Goal: Task Accomplishment & Management: Use online tool/utility

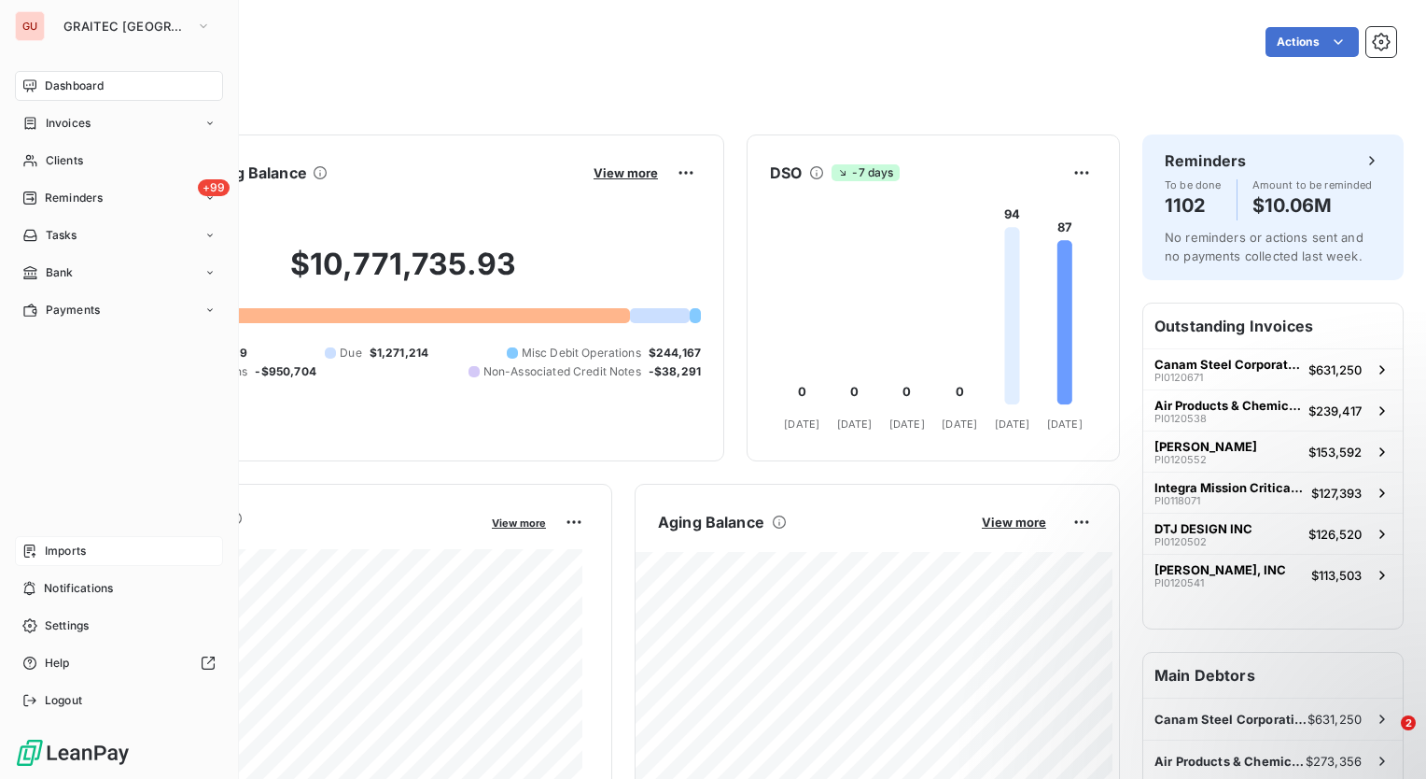
click at [98, 554] on div "Imports" at bounding box center [119, 551] width 208 height 30
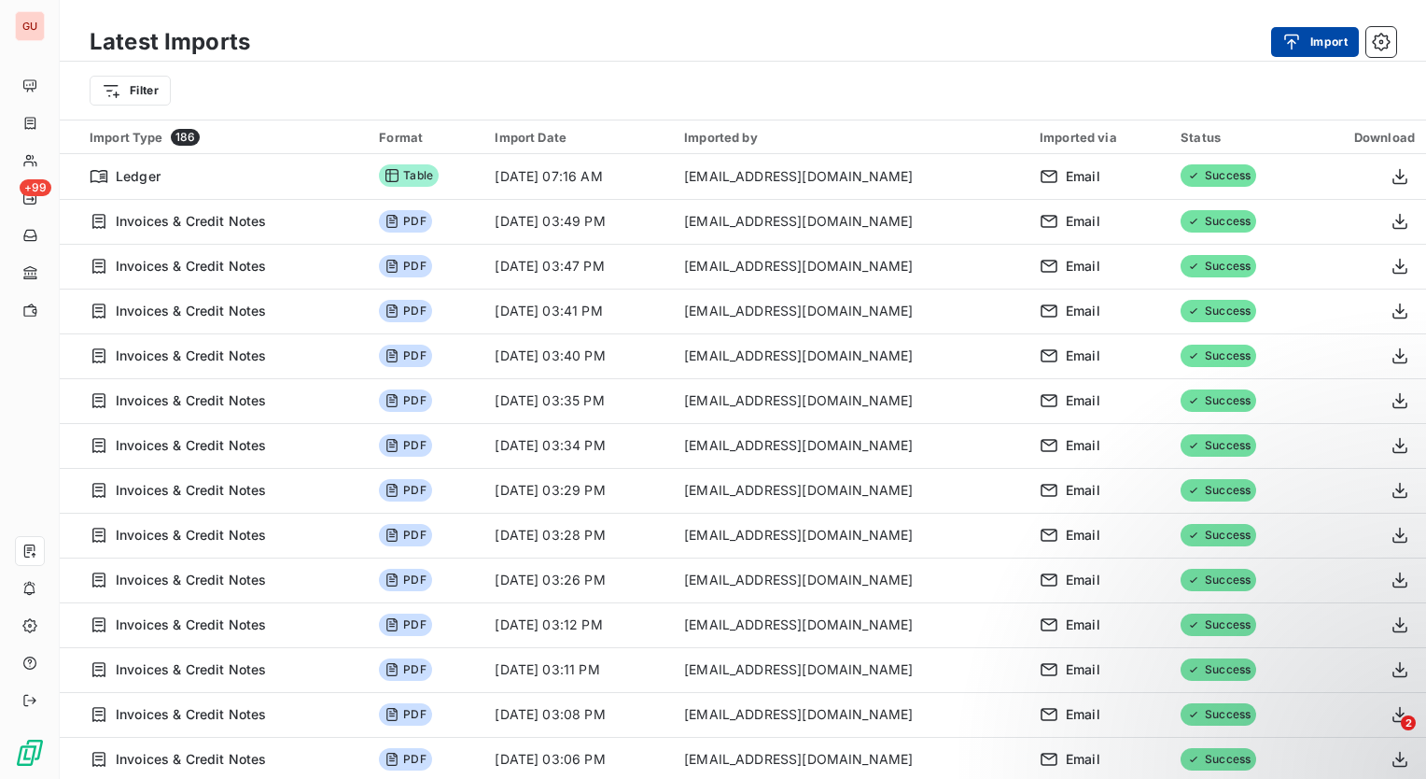
click at [1318, 44] on button "Import" at bounding box center [1315, 42] width 88 height 30
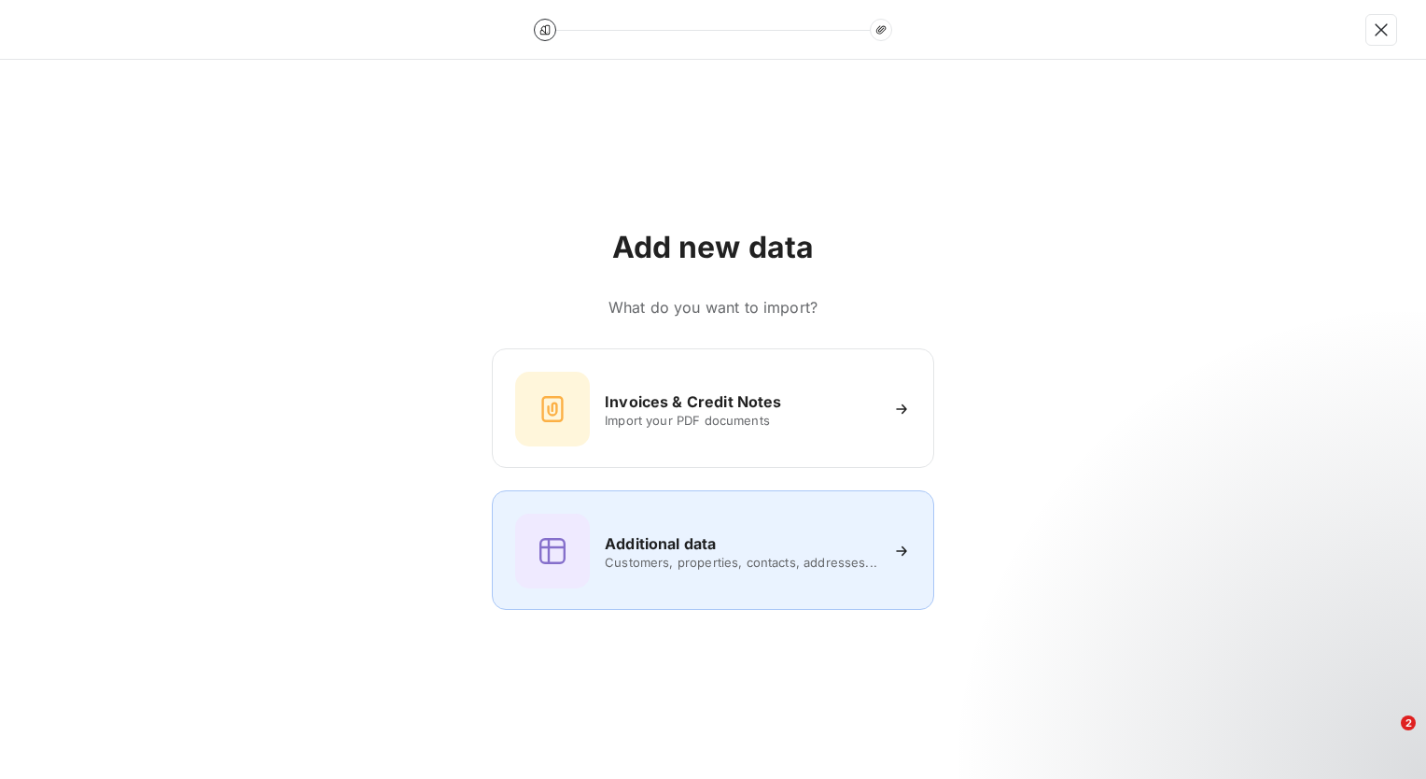
click at [754, 543] on div "Additional data" at bounding box center [741, 543] width 273 height 22
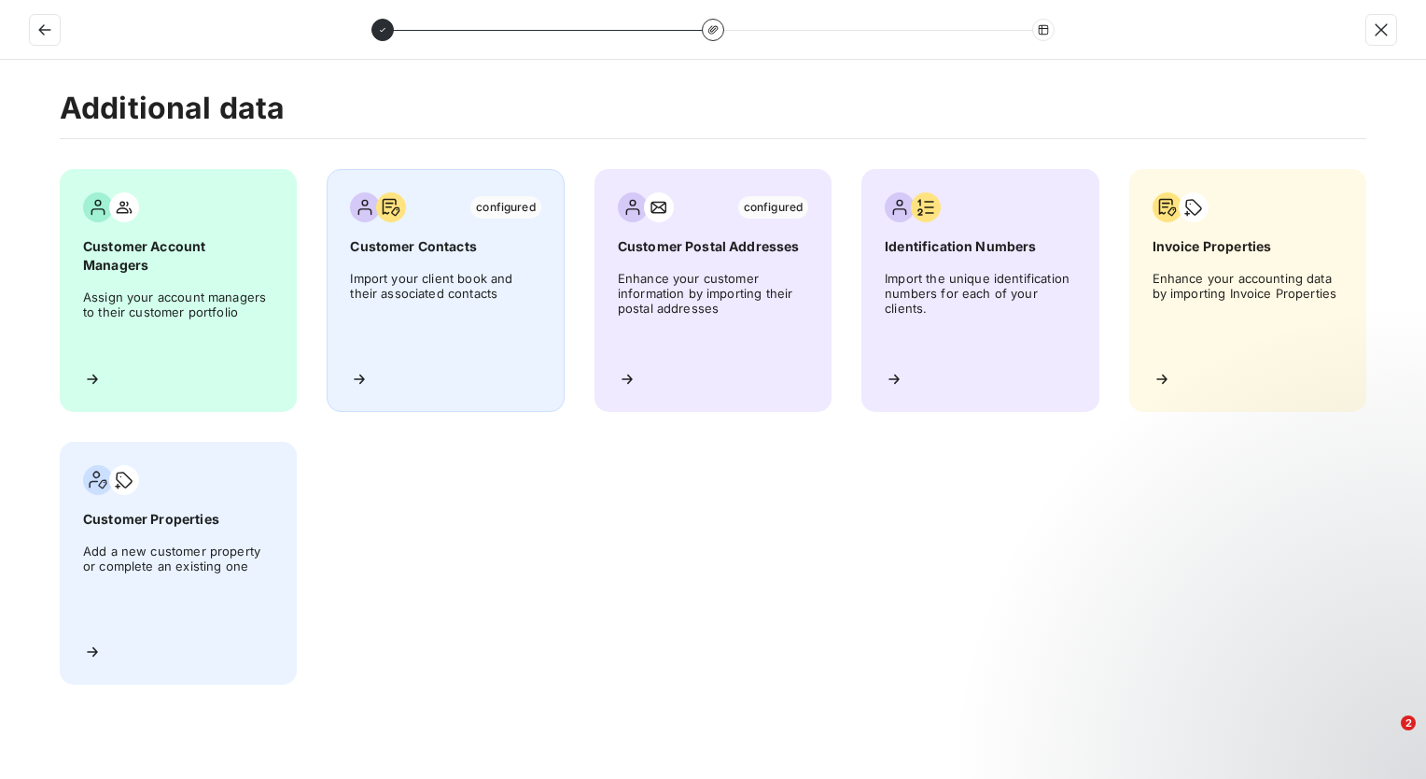
click at [400, 267] on div "configured Customer Contacts Import your client book and their associated conta…" at bounding box center [445, 290] width 237 height 243
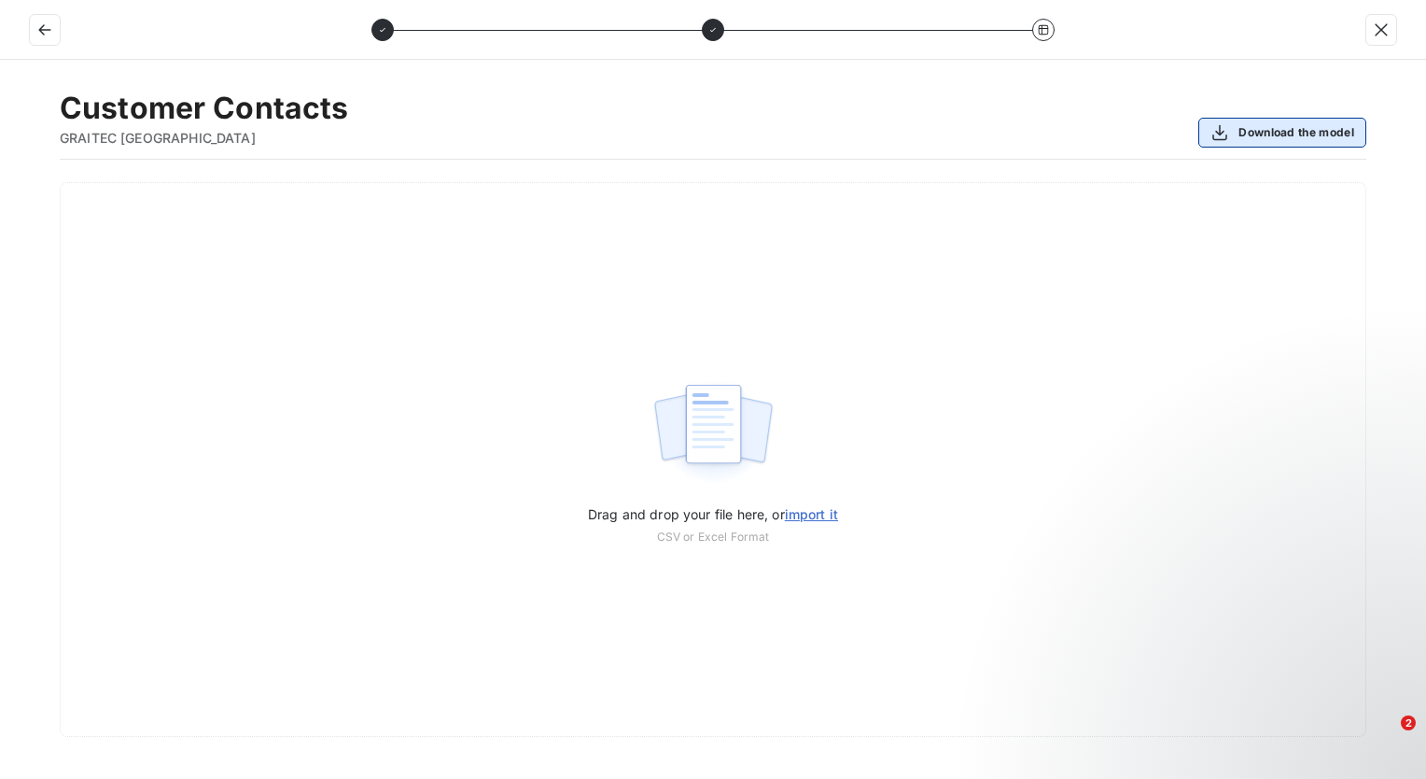
click at [1311, 133] on button "Download the model" at bounding box center [1283, 133] width 168 height 30
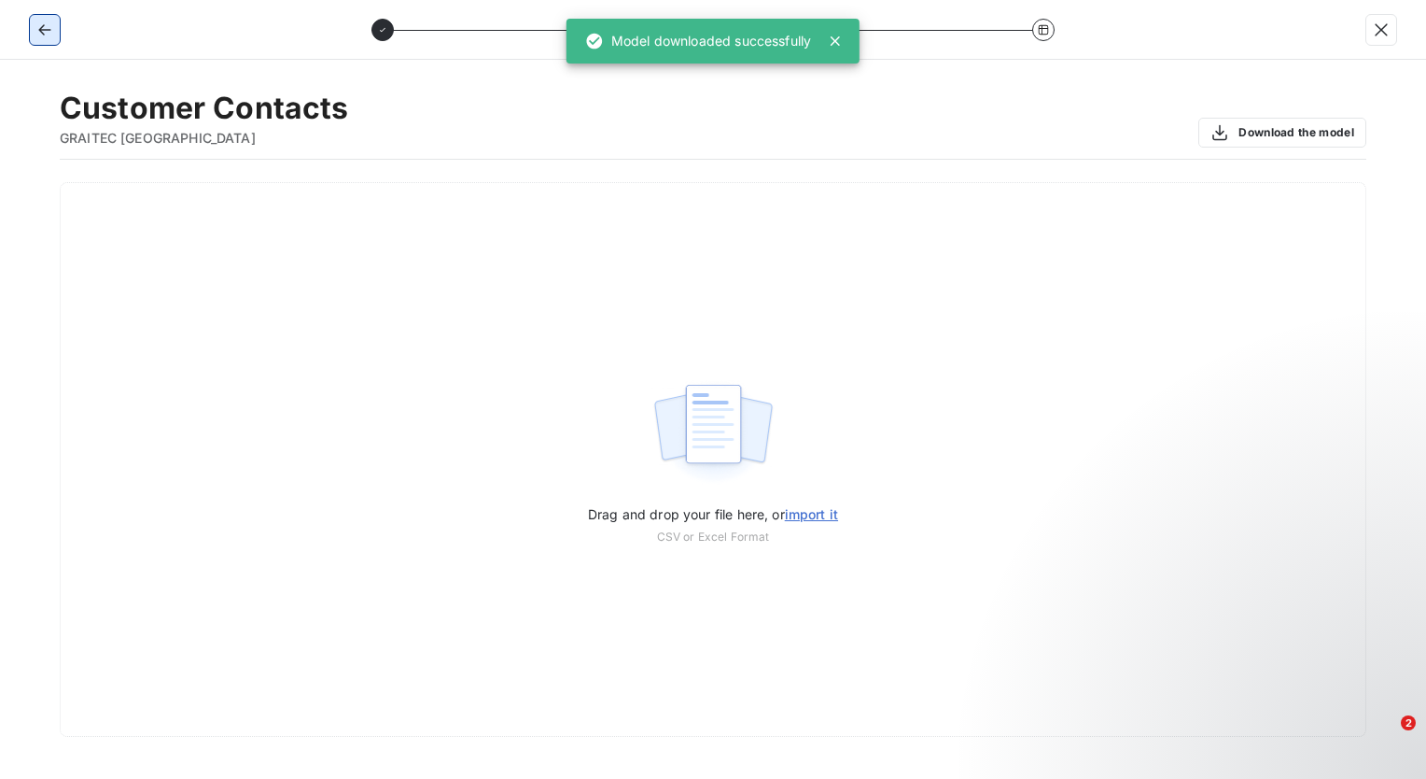
click at [51, 30] on icon "button" at bounding box center [44, 30] width 19 height 19
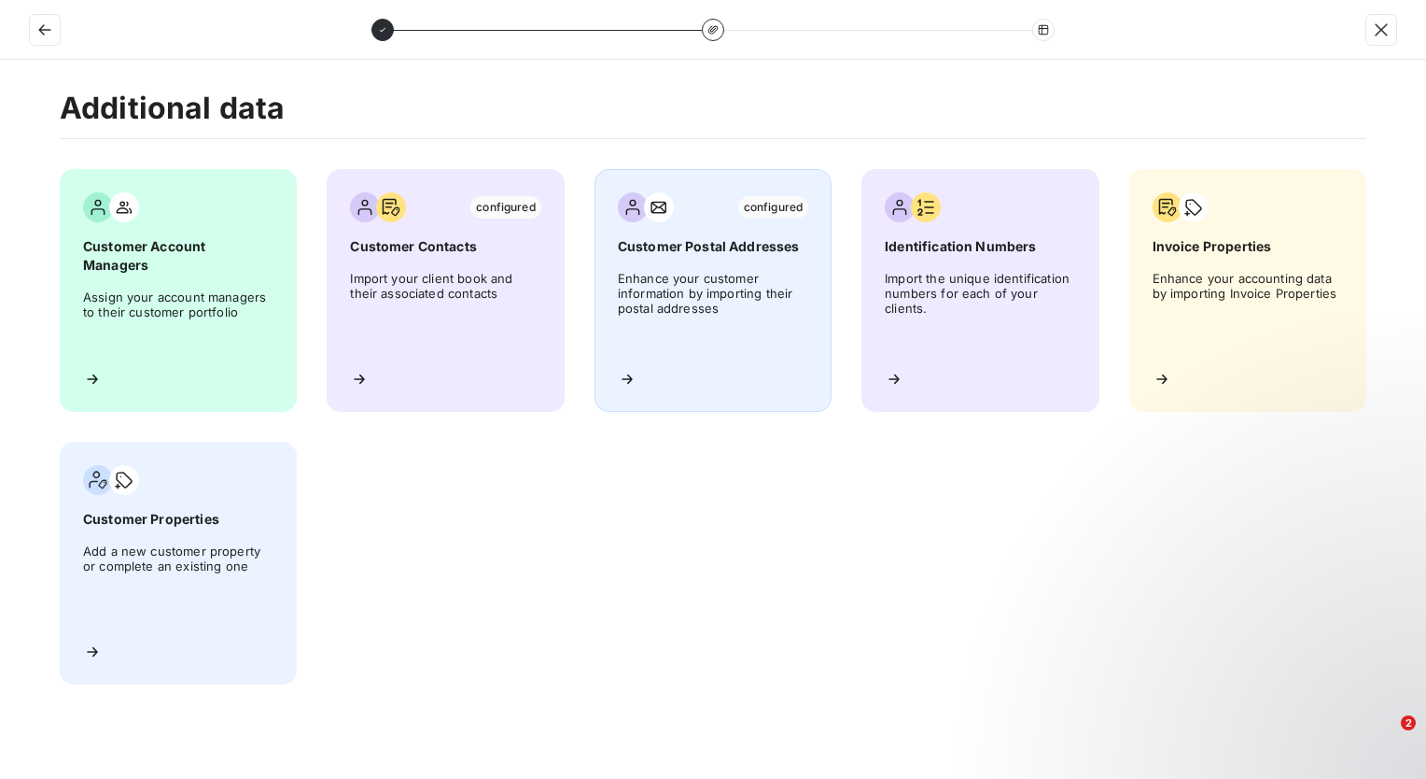
click at [729, 316] on span "Enhance your customer information by importing their postal addresses" at bounding box center [713, 313] width 190 height 84
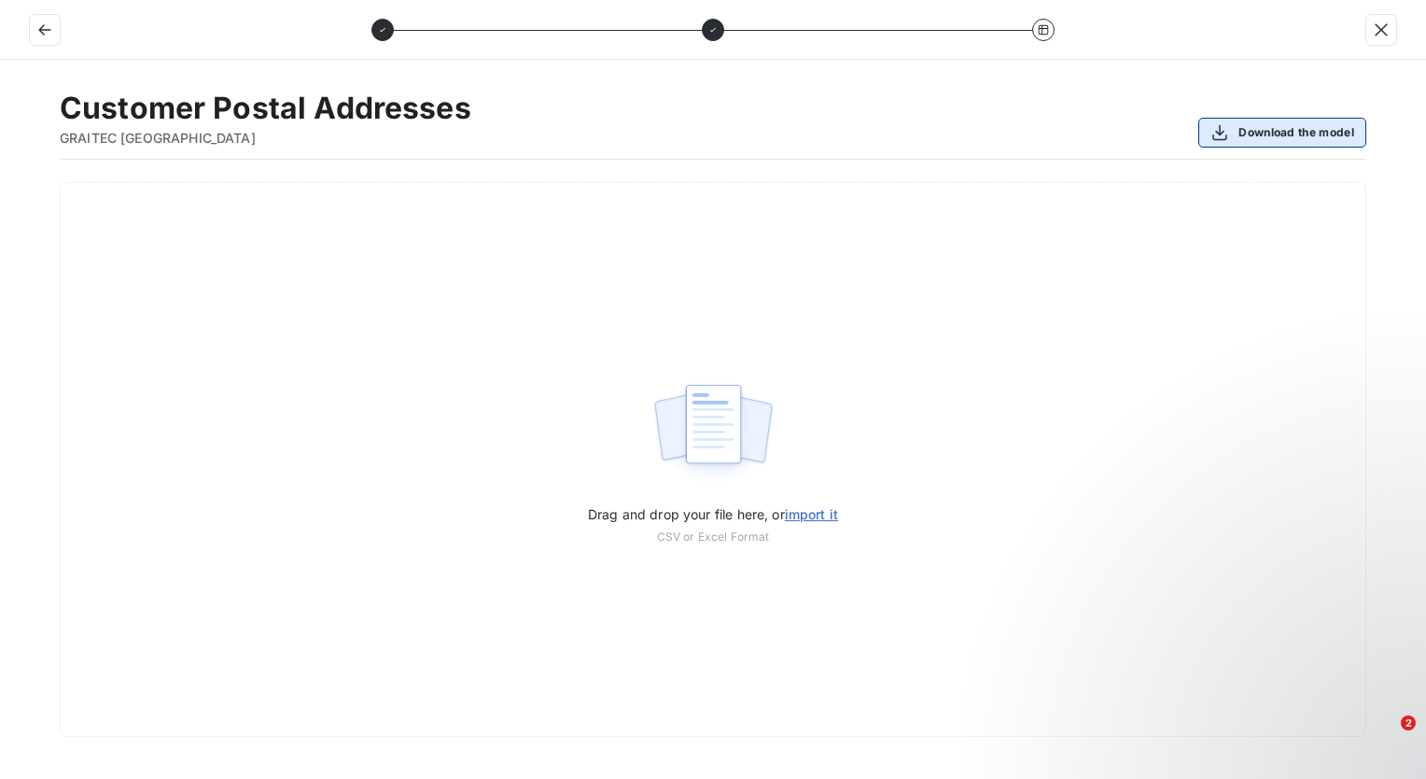
click at [1277, 137] on button "Download the model" at bounding box center [1283, 133] width 168 height 30
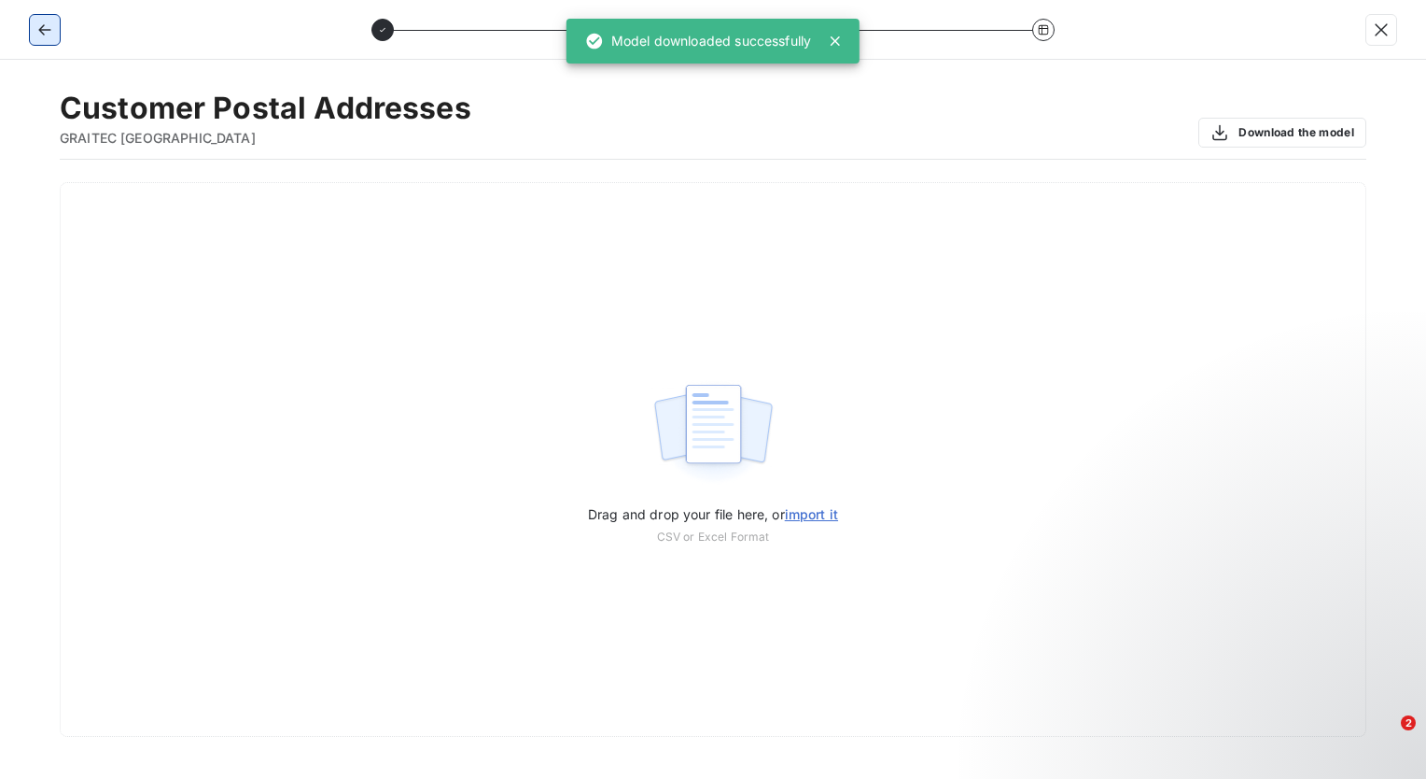
click at [39, 28] on icon "button" at bounding box center [44, 29] width 12 height 11
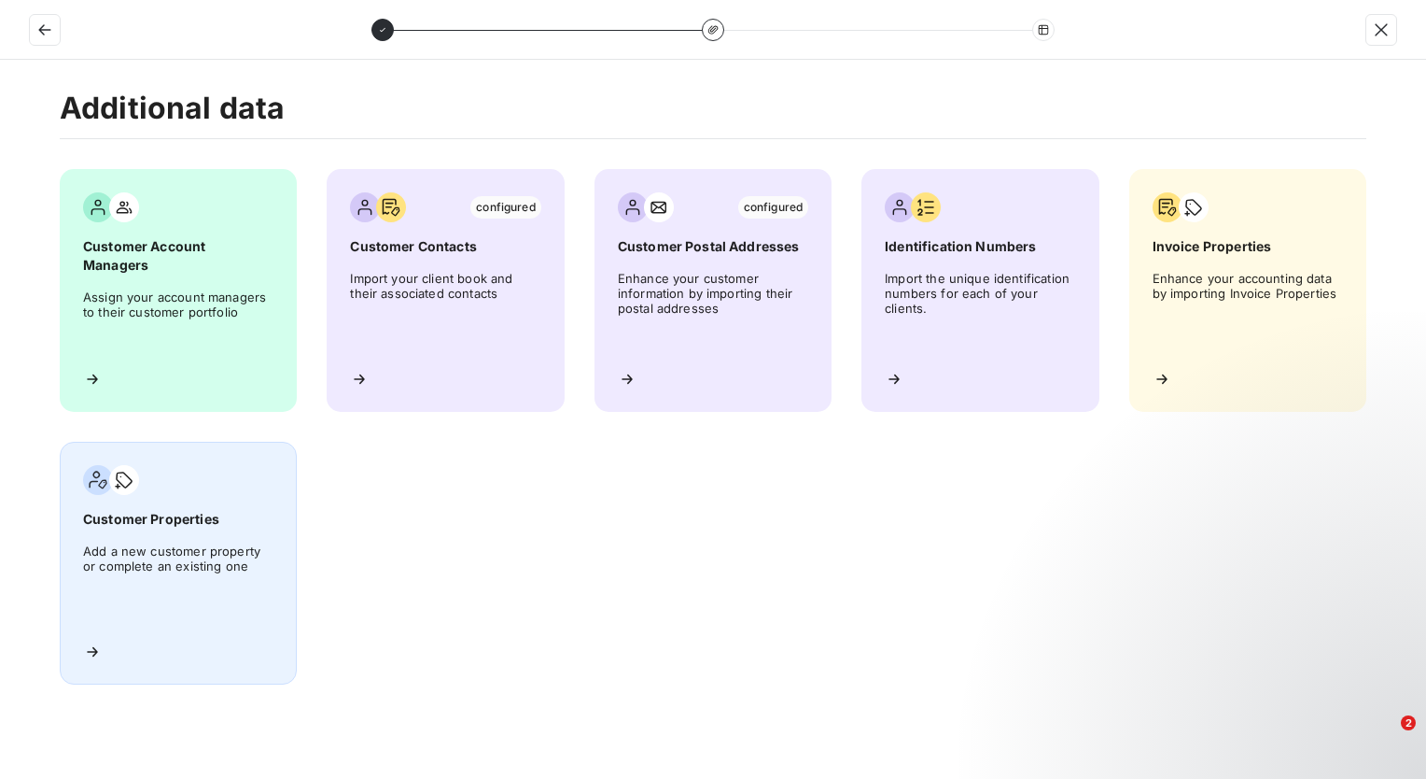
click at [191, 579] on span "Add a new customer property or complete an existing one" at bounding box center [178, 585] width 190 height 84
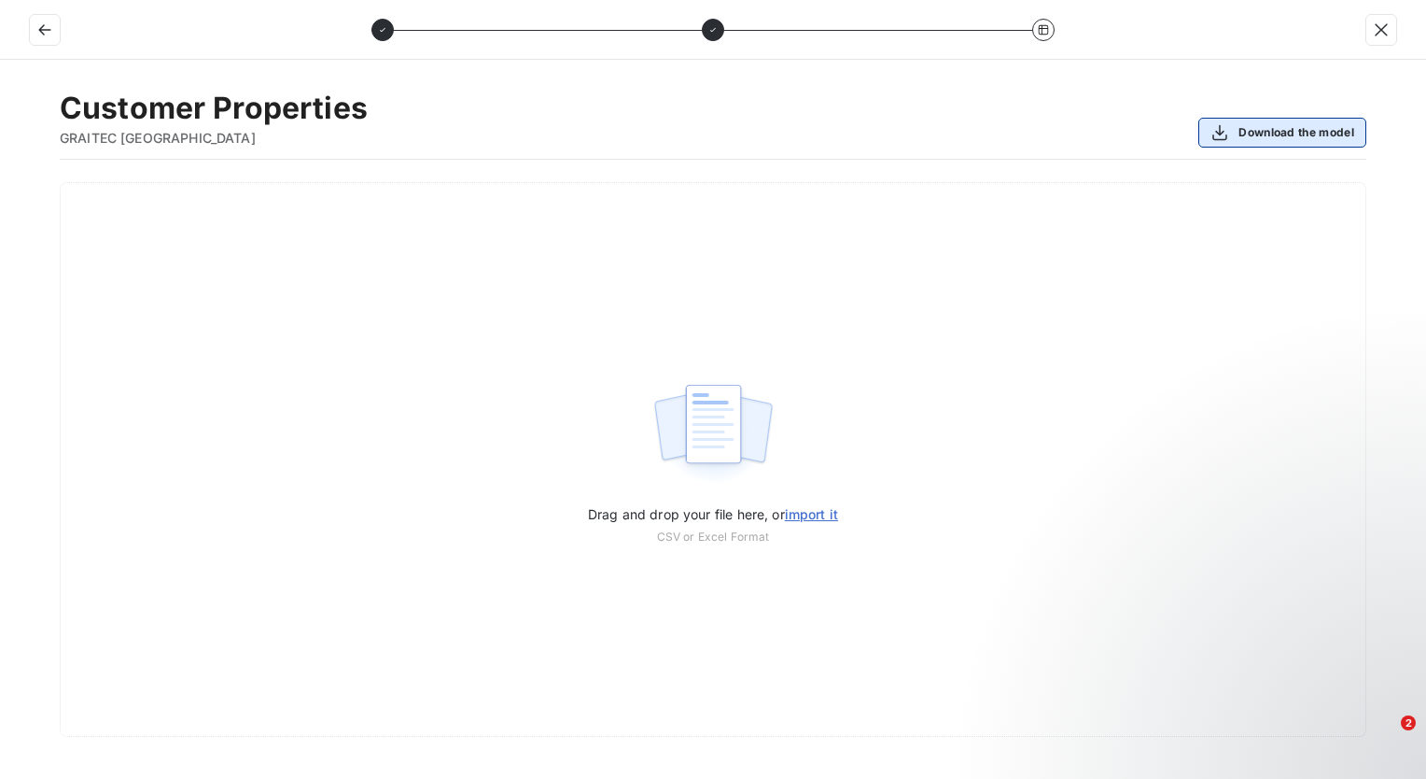
click at [1281, 134] on button "Download the model" at bounding box center [1283, 133] width 168 height 30
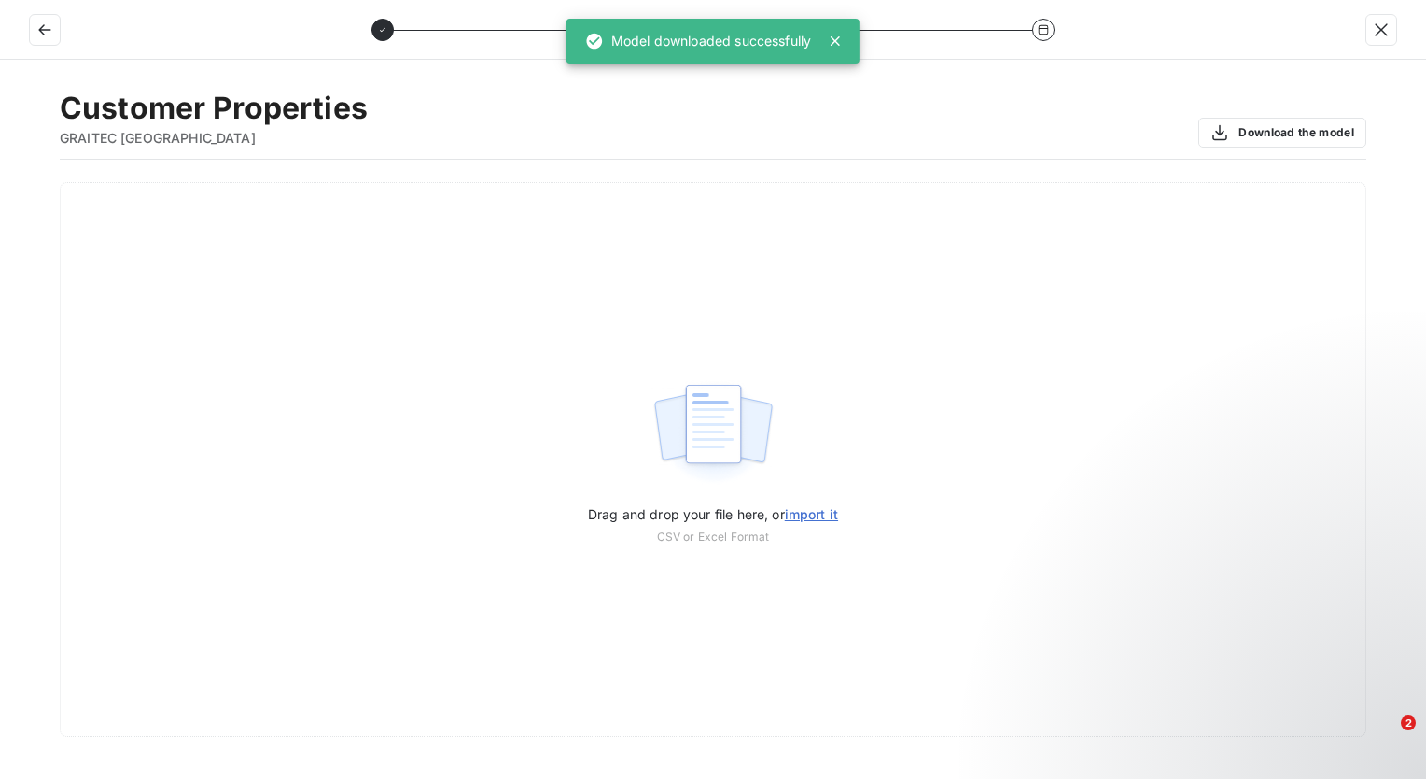
click at [598, 129] on div "Customer Properties GRAITEC [GEOGRAPHIC_DATA] Download the model" at bounding box center [713, 125] width 1307 height 70
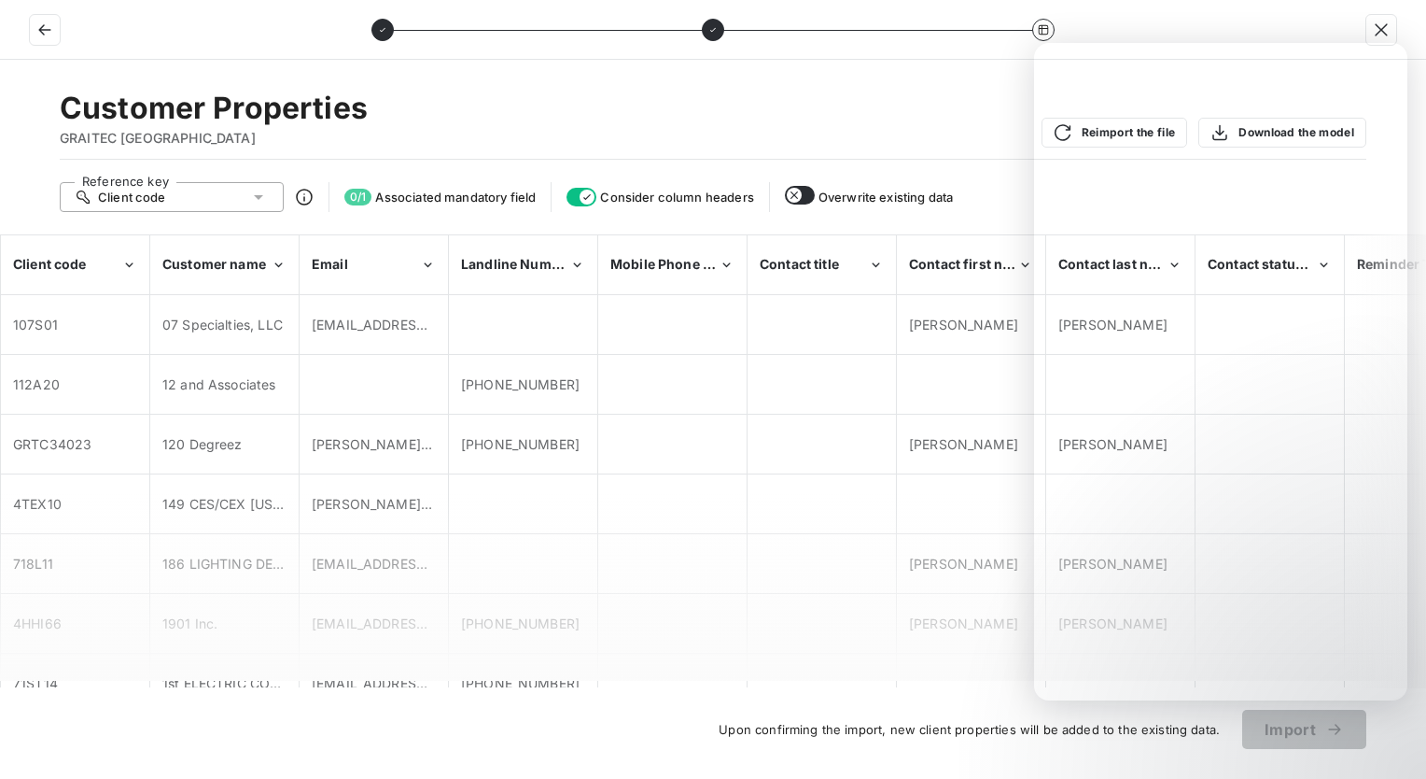
click at [501, 719] on div "Upon confirming the import, new client properties will be added to the existing…" at bounding box center [713, 728] width 1426 height 39
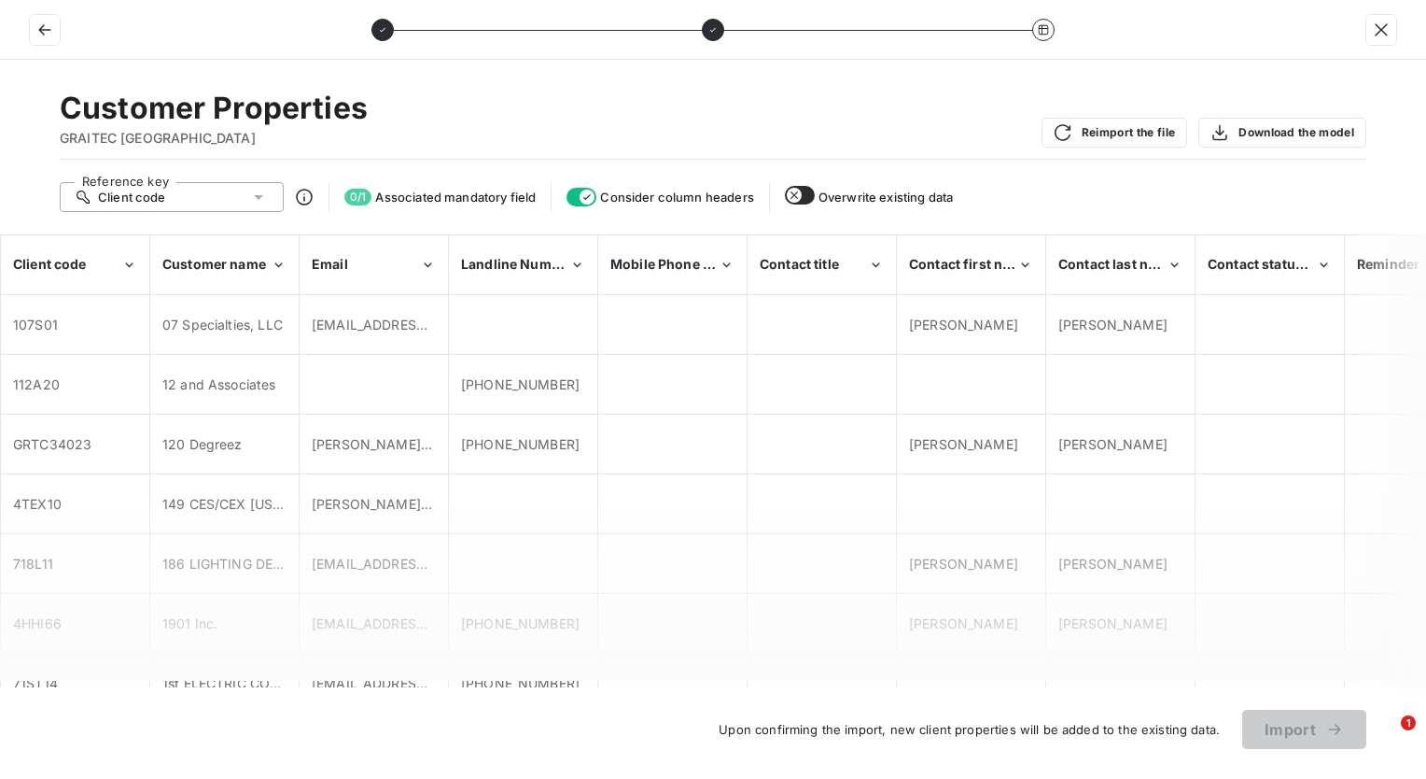
click at [1200, 728] on span "Upon confirming the import, new client properties will be added to the existing…" at bounding box center [963, 729] width 513 height 15
click at [1120, 135] on button "Reimport the file" at bounding box center [1115, 133] width 146 height 30
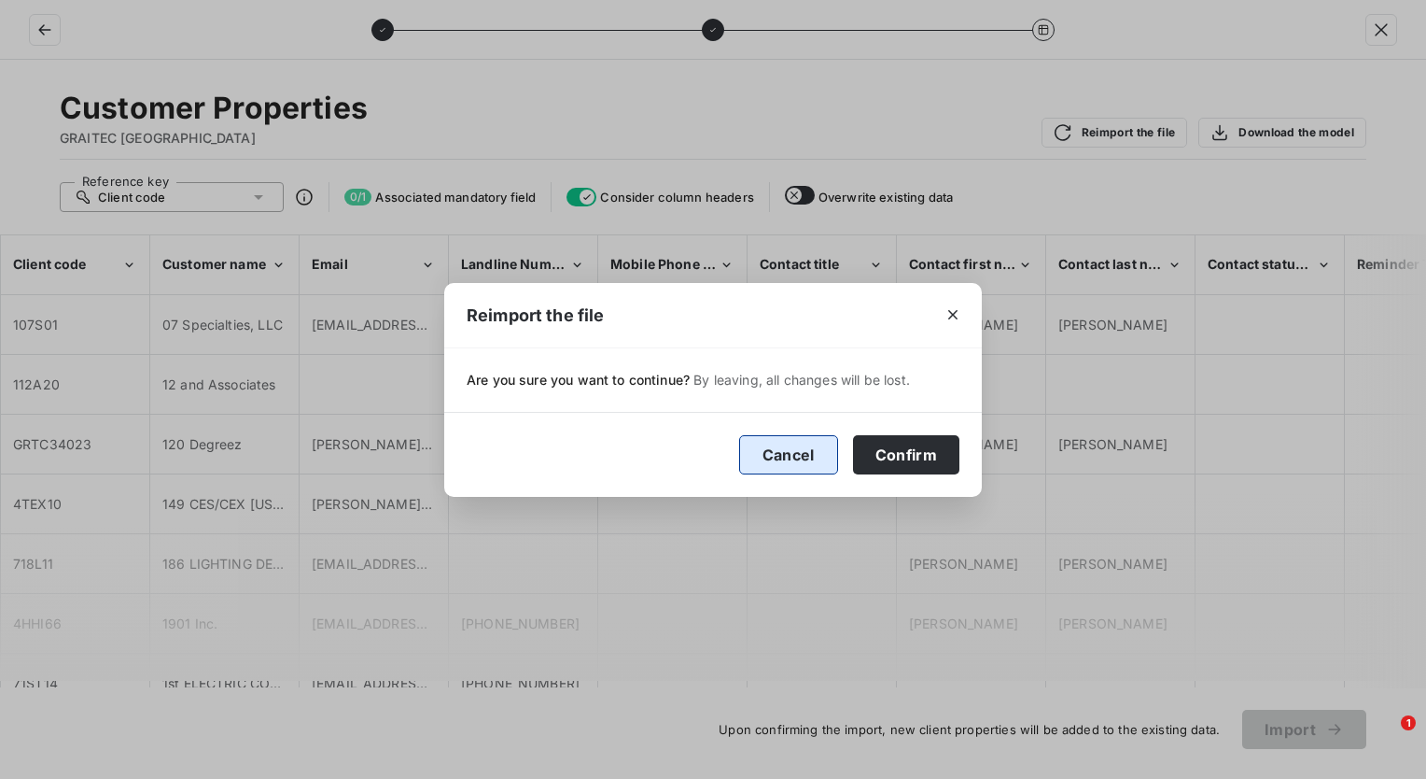
click at [831, 455] on button "Cancel" at bounding box center [788, 454] width 99 height 39
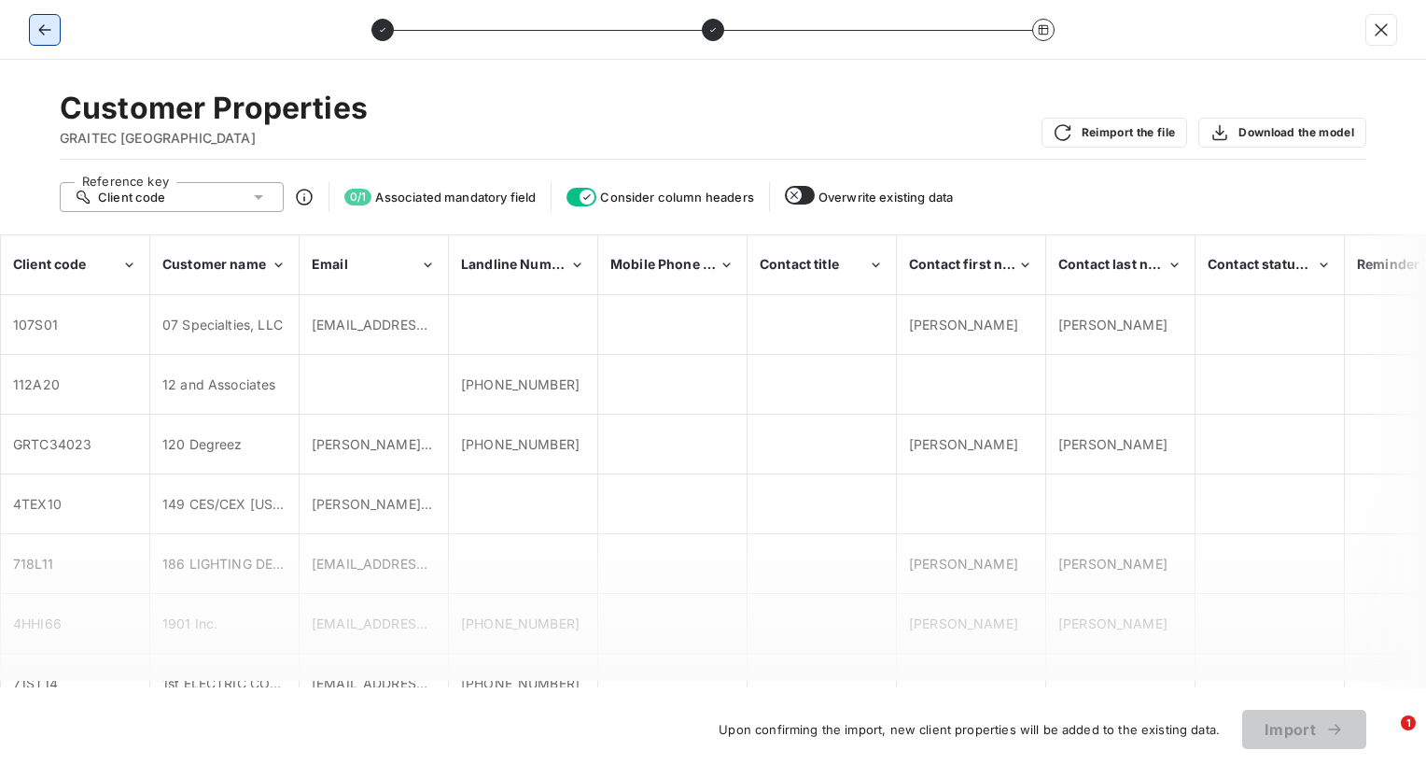
click at [46, 23] on icon "button" at bounding box center [44, 30] width 19 height 19
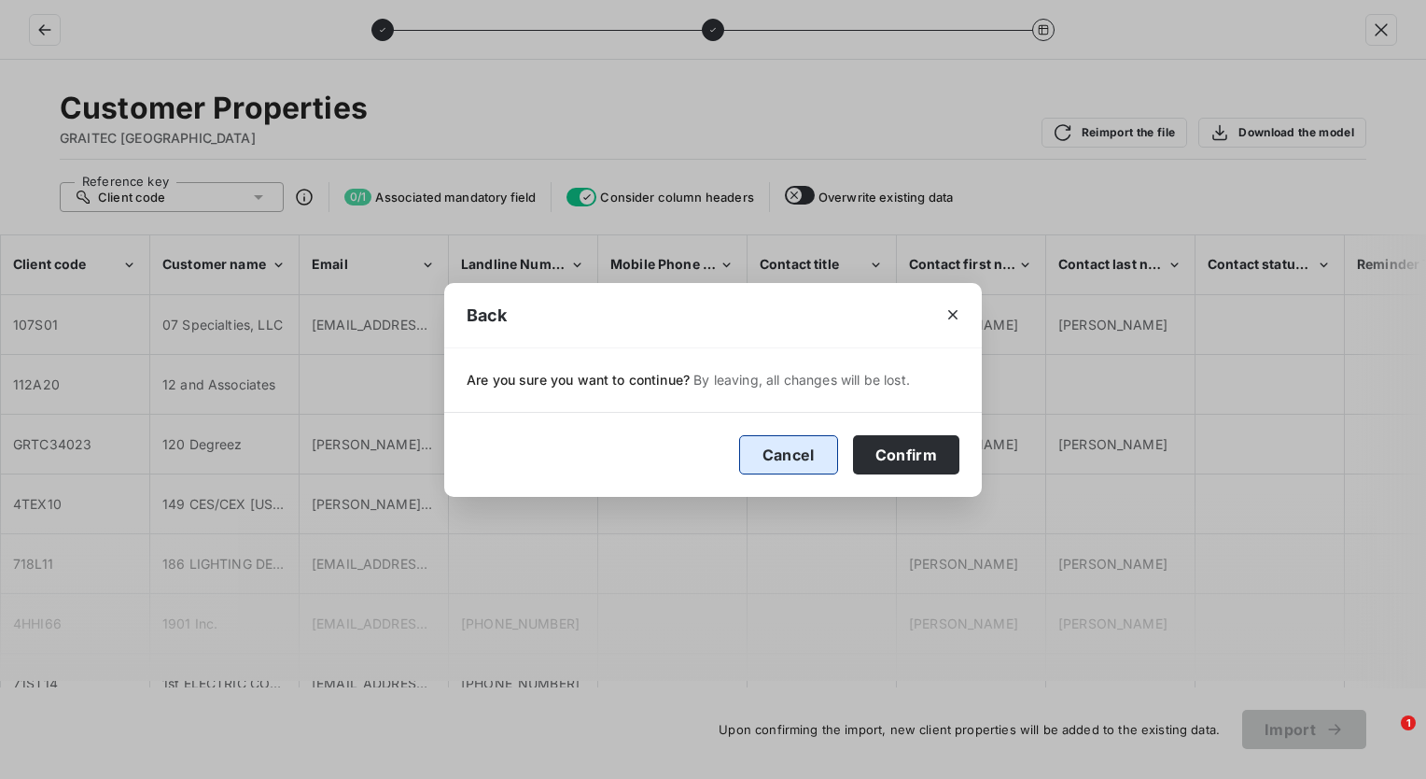
click at [784, 453] on button "Cancel" at bounding box center [788, 454] width 99 height 39
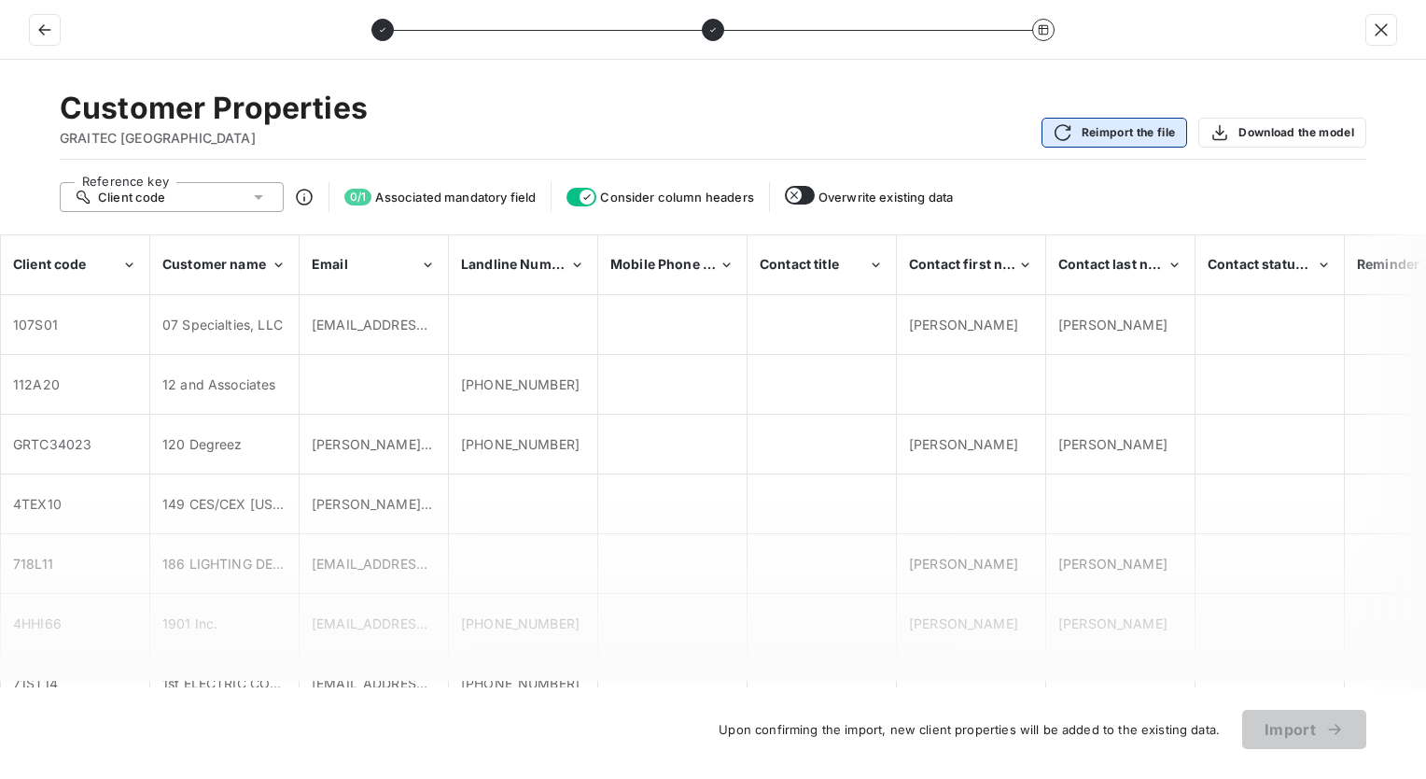
click at [1148, 137] on button "Reimport the file" at bounding box center [1115, 133] width 146 height 30
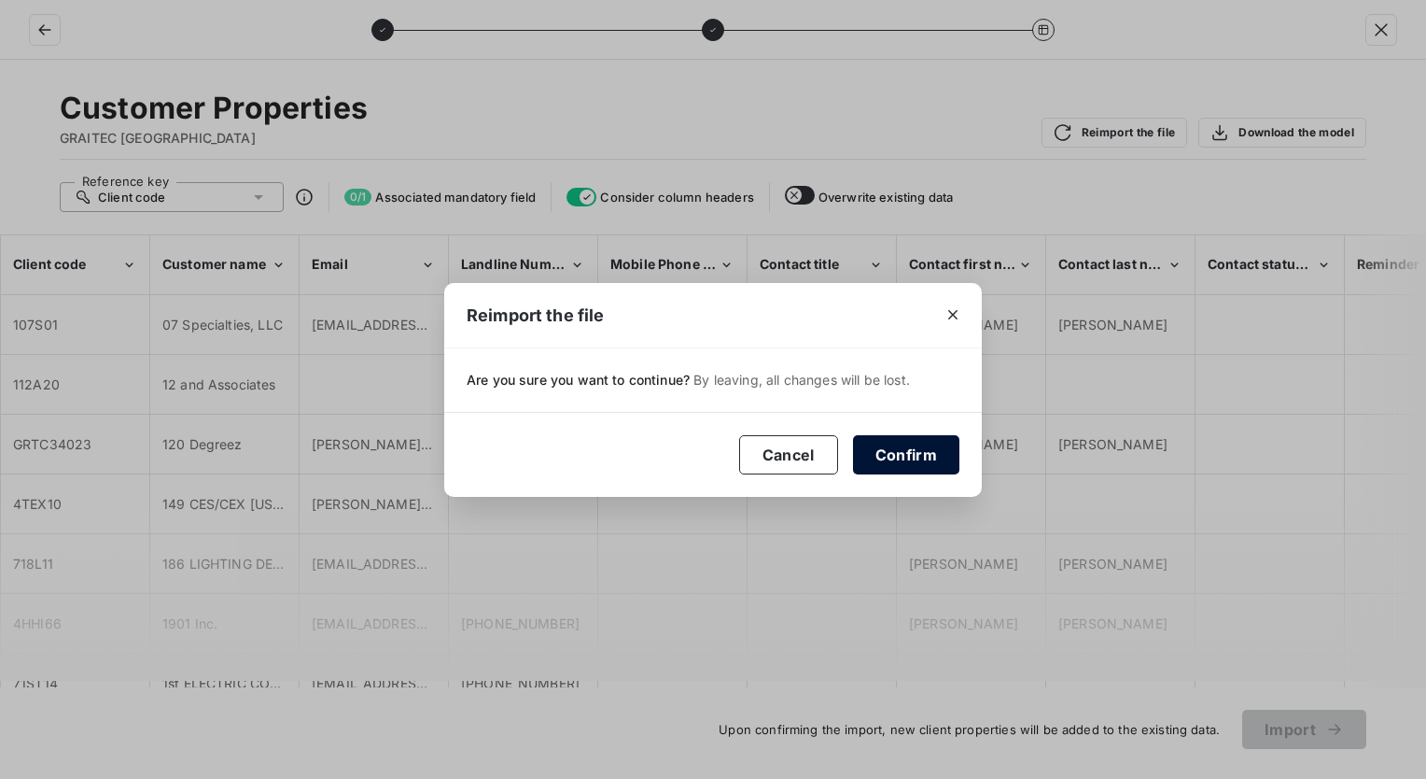
click at [900, 456] on button "Confirm" at bounding box center [906, 454] width 106 height 39
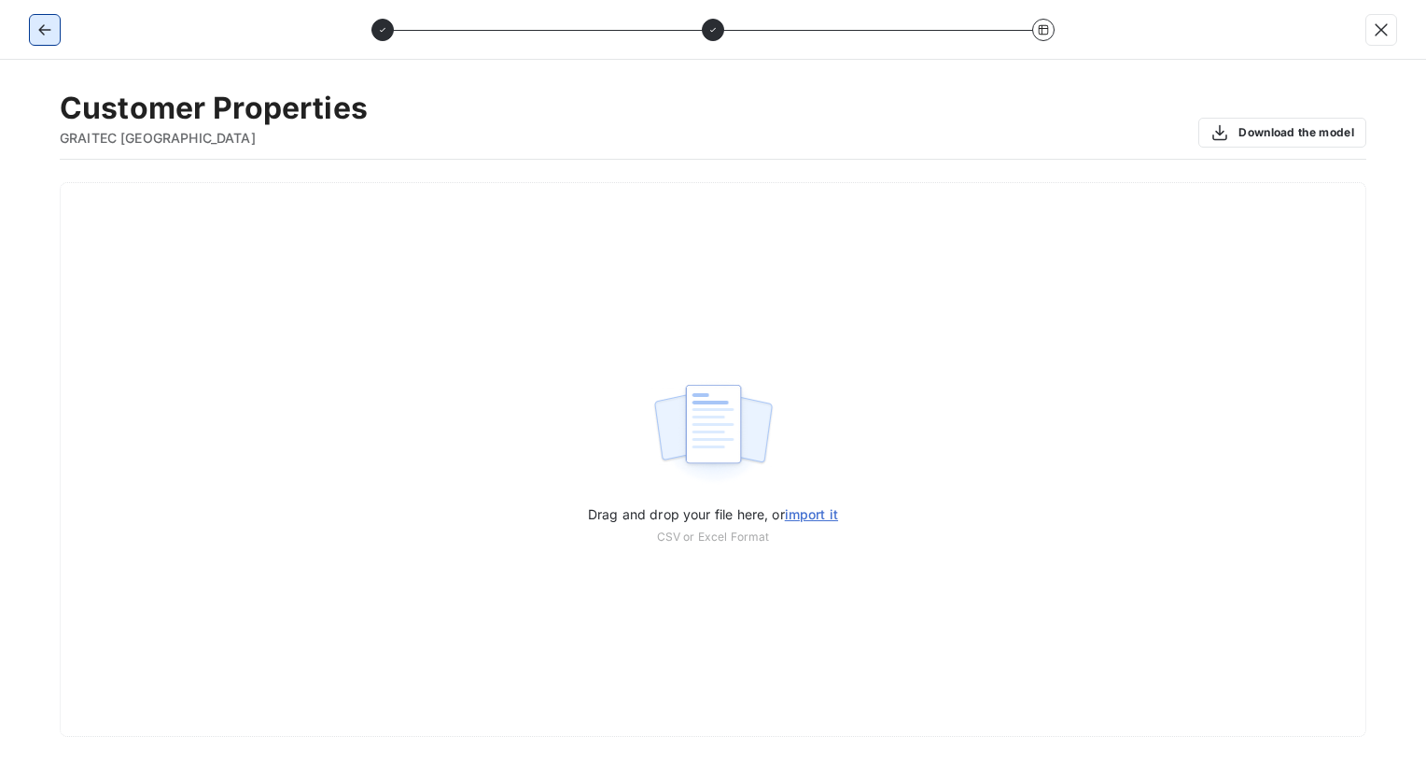
click at [41, 29] on icon "button" at bounding box center [44, 29] width 12 height 11
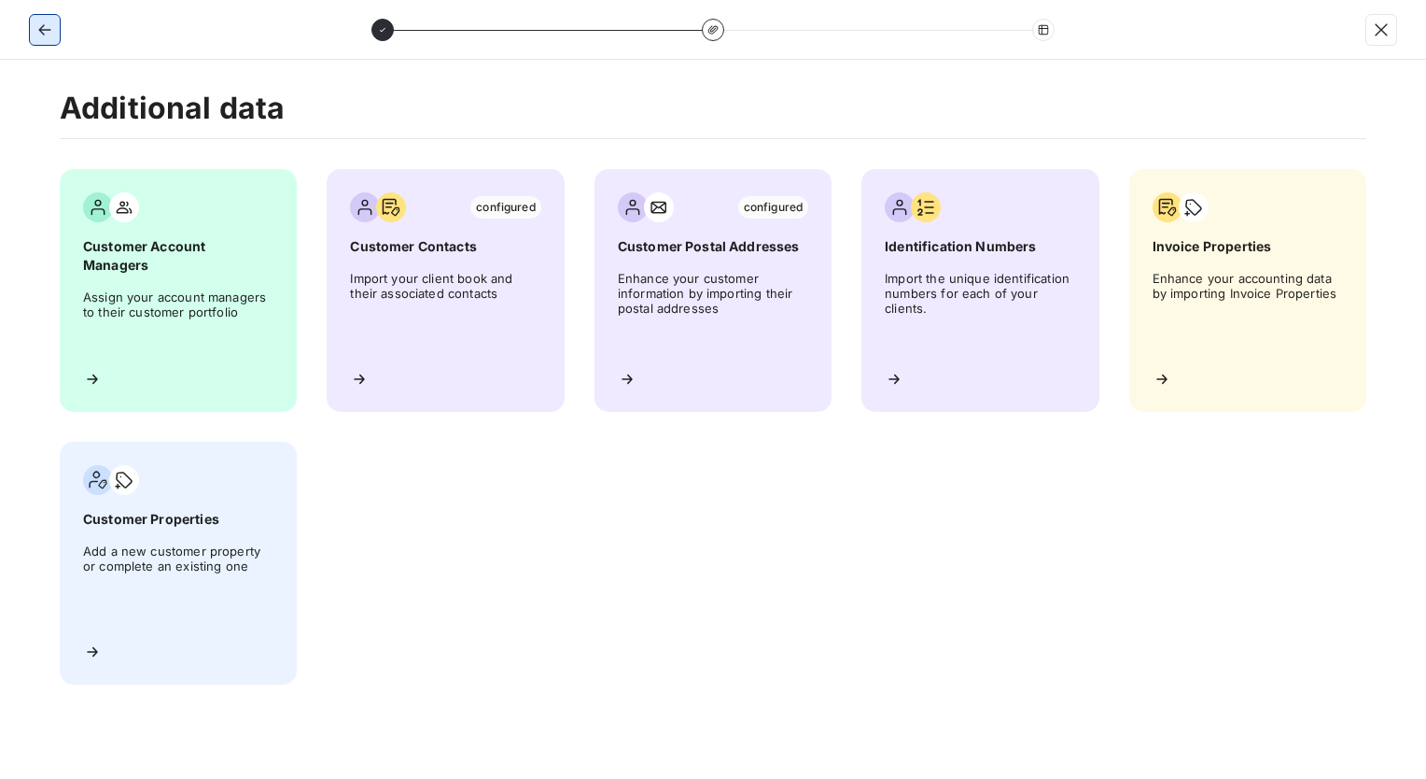
click at [41, 29] on icon "button" at bounding box center [44, 29] width 12 height 11
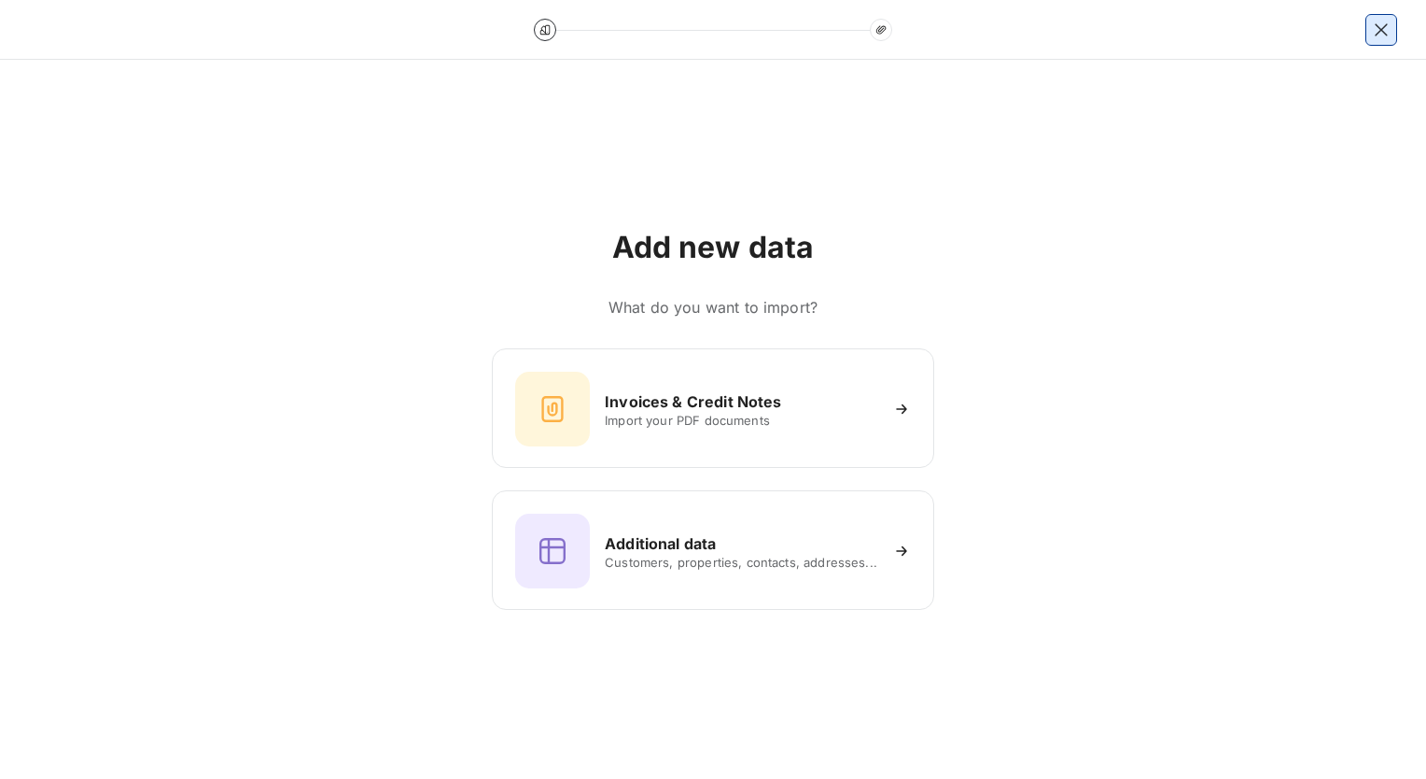
click at [1374, 33] on icon "button" at bounding box center [1381, 30] width 19 height 19
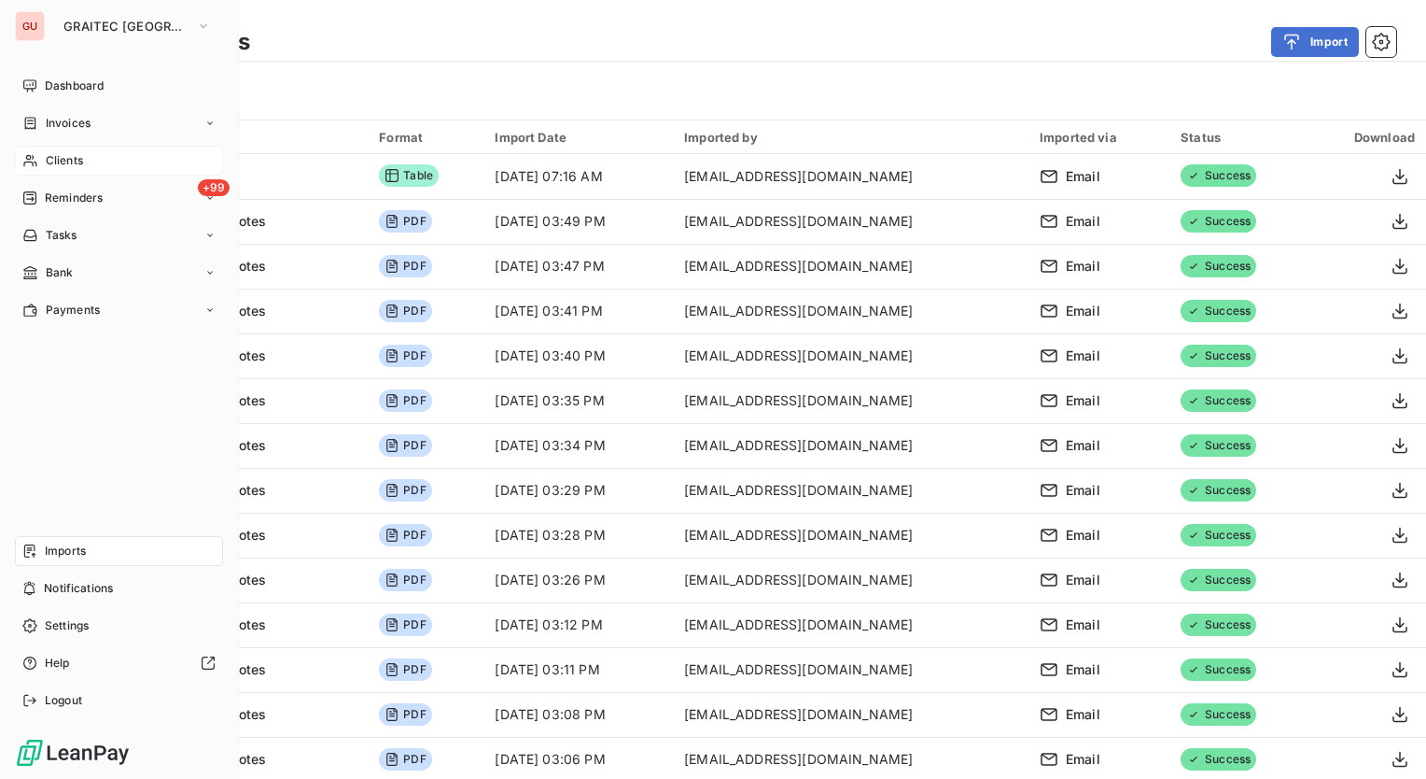
click at [73, 159] on span "Clients" at bounding box center [64, 160] width 37 height 17
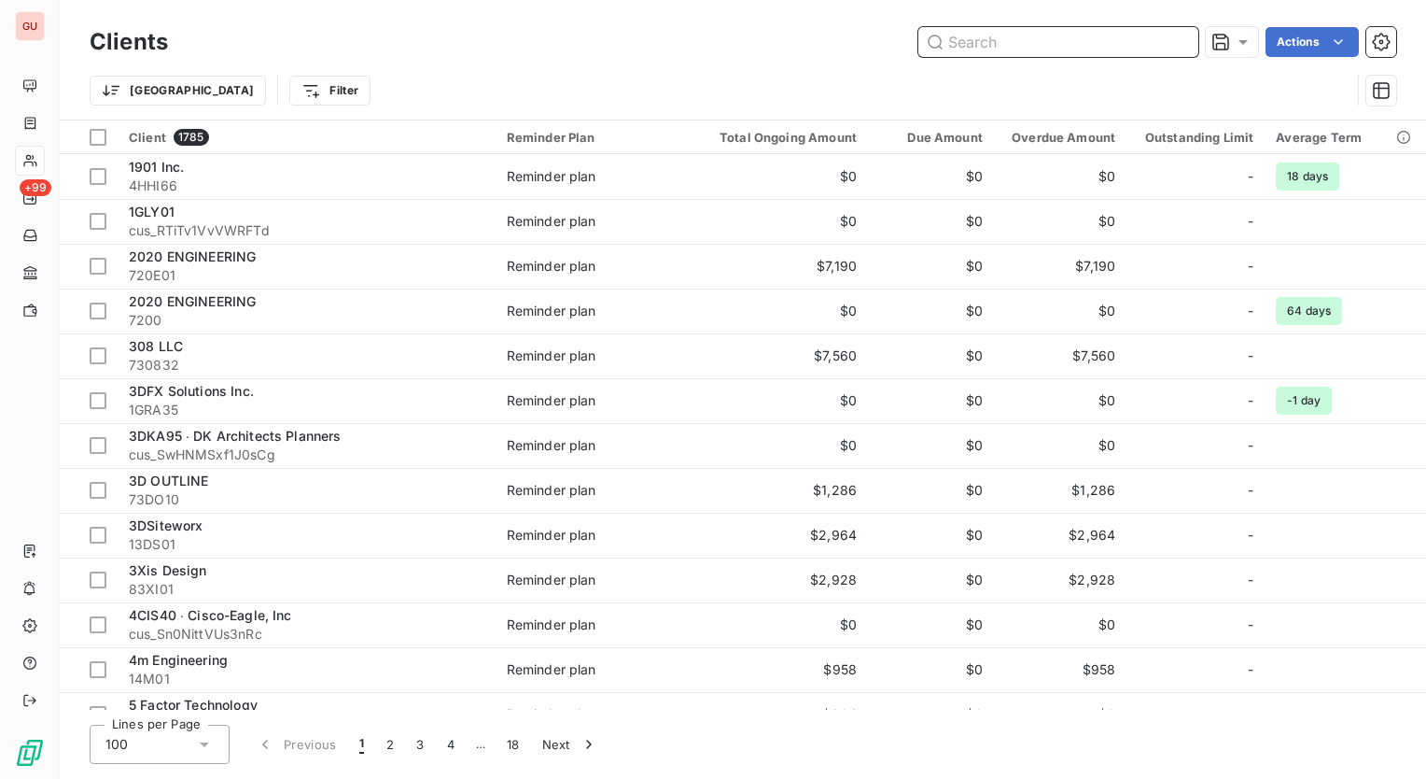
paste input "1WHE01"
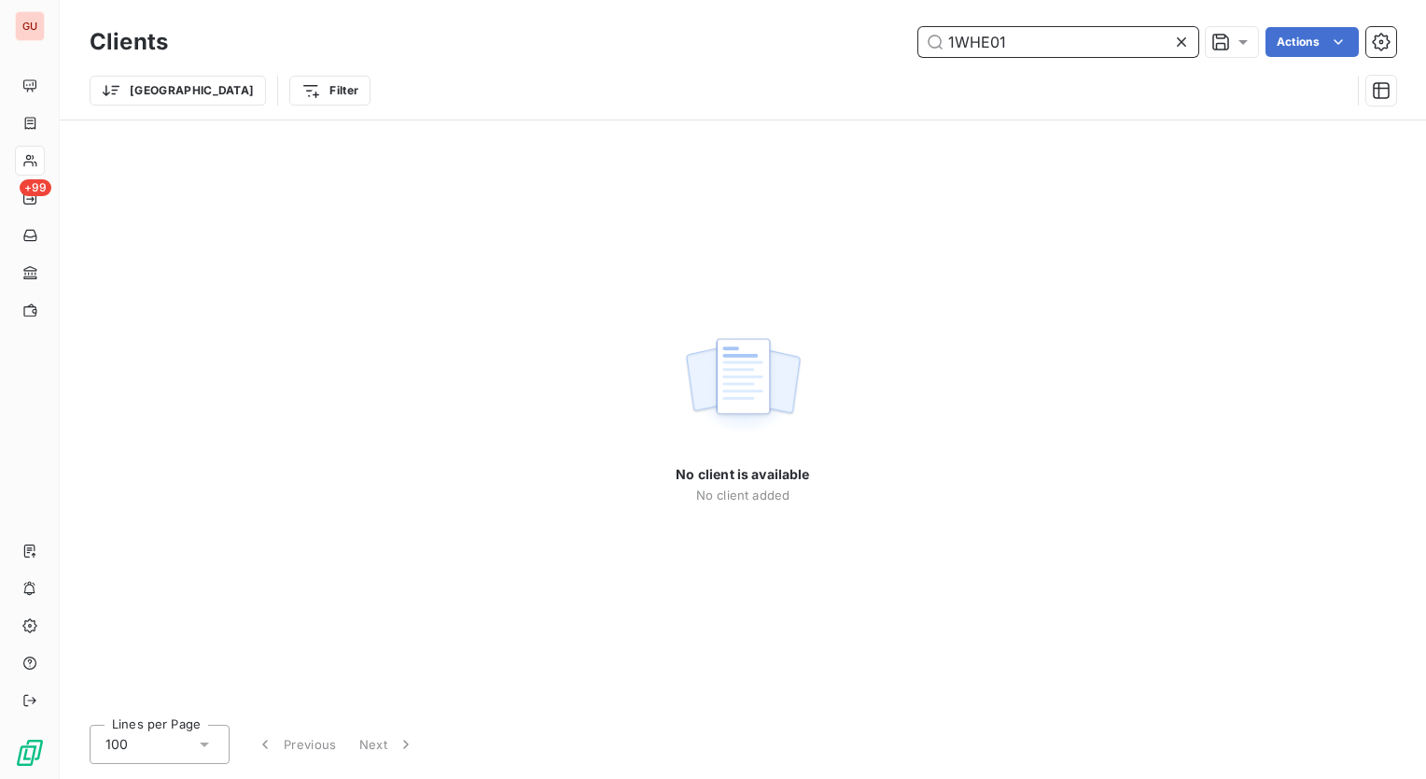
click at [1021, 42] on input "1WHE01" at bounding box center [1059, 42] width 280 height 30
drag, startPoint x: 1051, startPoint y: 44, endPoint x: 736, endPoint y: 44, distance: 314.6
click at [736, 44] on div "1WHE01 Actions" at bounding box center [793, 42] width 1206 height 30
paste input "WGI"
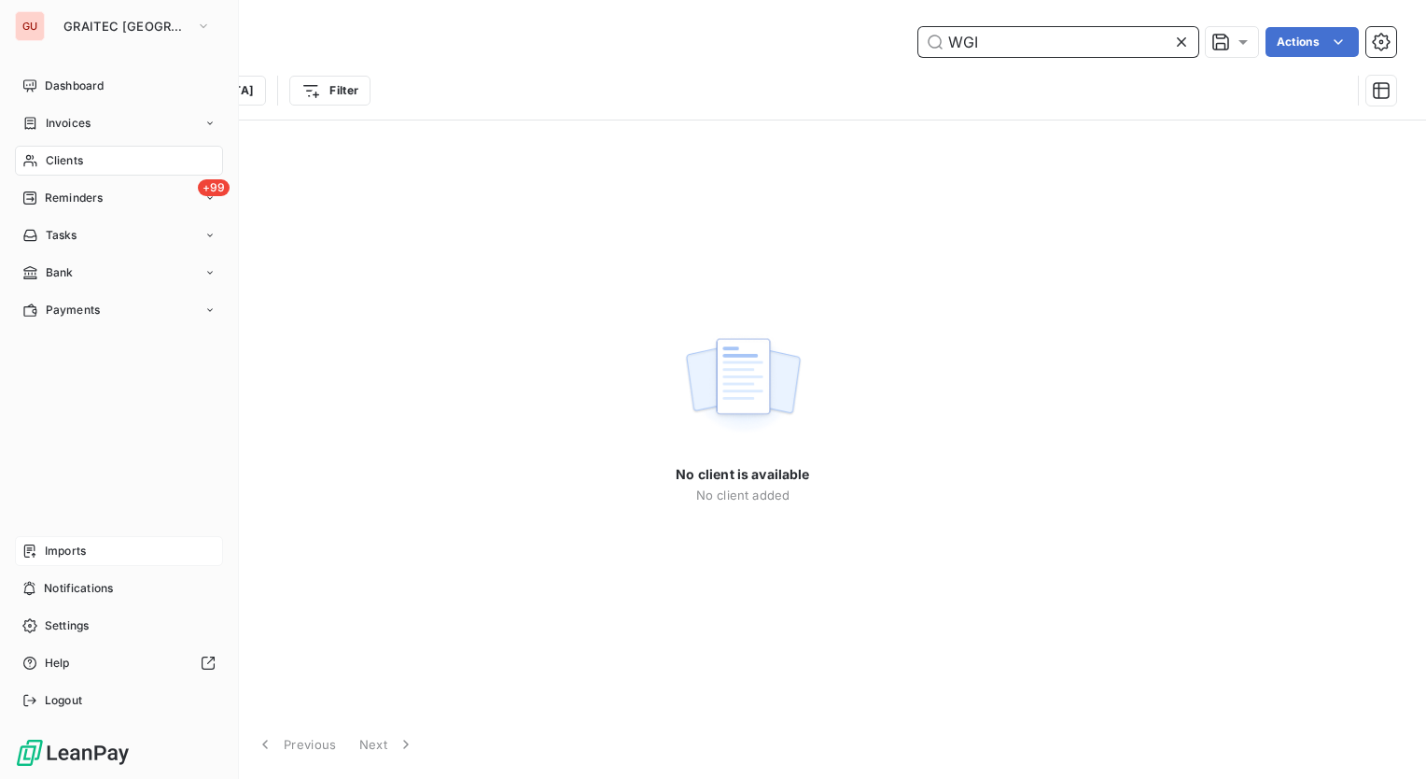
type input "WGI"
click at [79, 548] on span "Imports" at bounding box center [65, 550] width 41 height 17
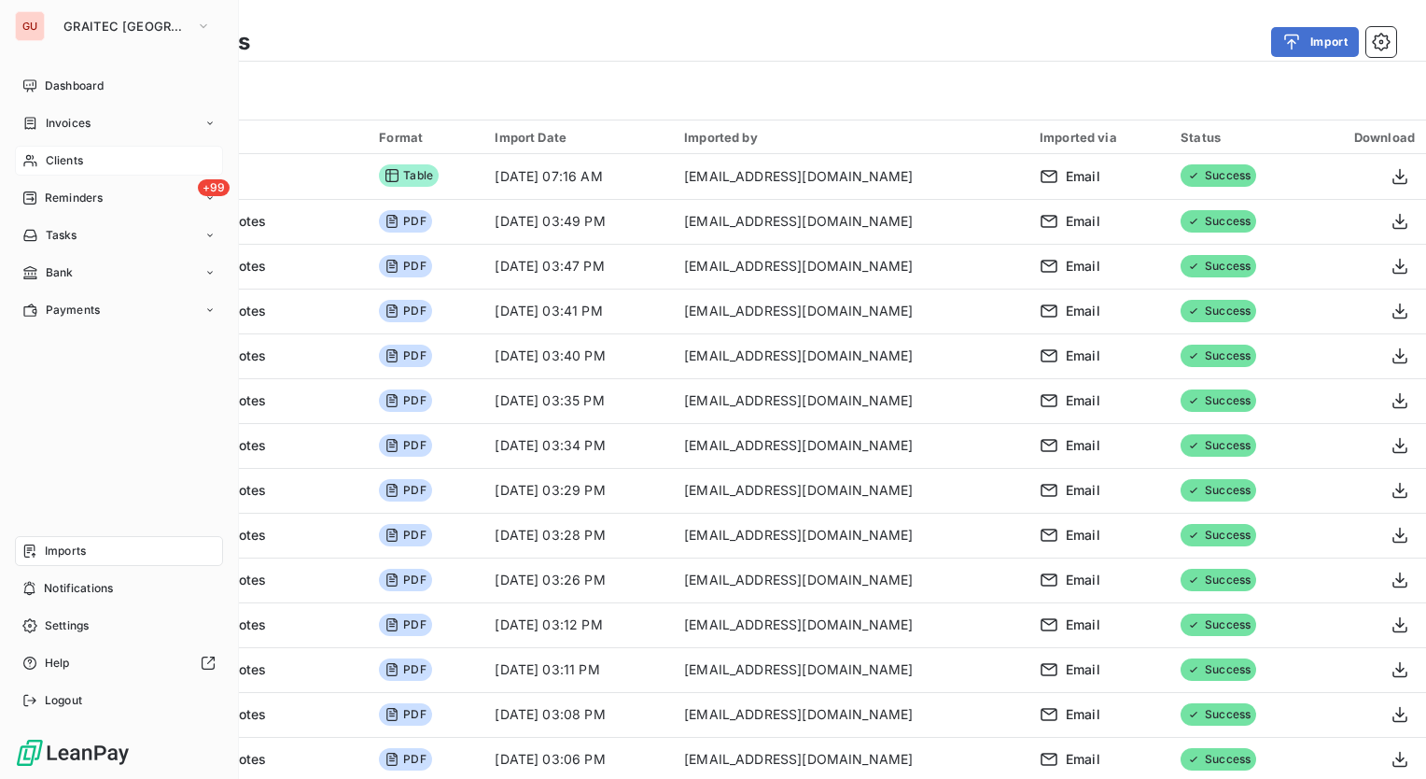
click at [90, 551] on div "Imports" at bounding box center [119, 551] width 208 height 30
click at [52, 546] on span "Imports" at bounding box center [65, 550] width 41 height 17
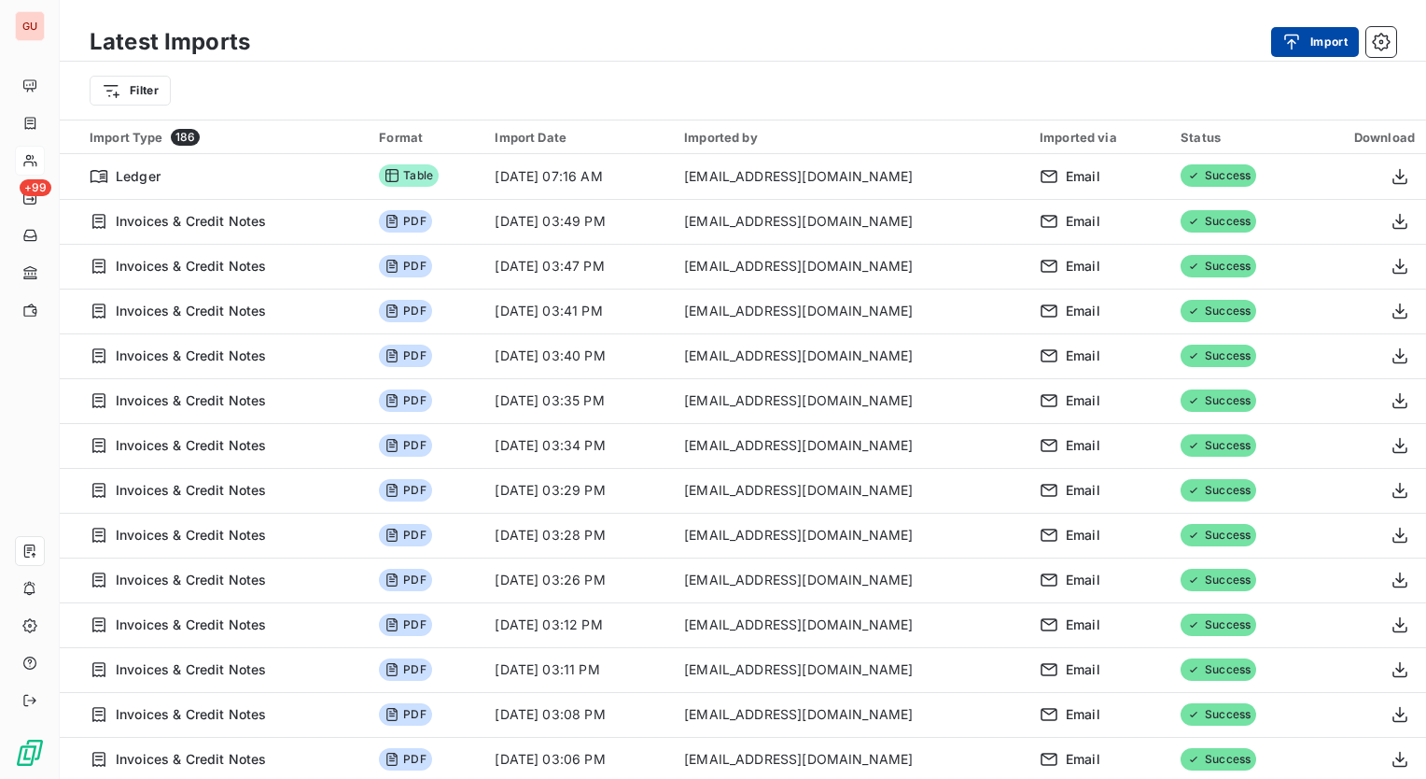
click at [1322, 33] on button "Import" at bounding box center [1315, 42] width 88 height 30
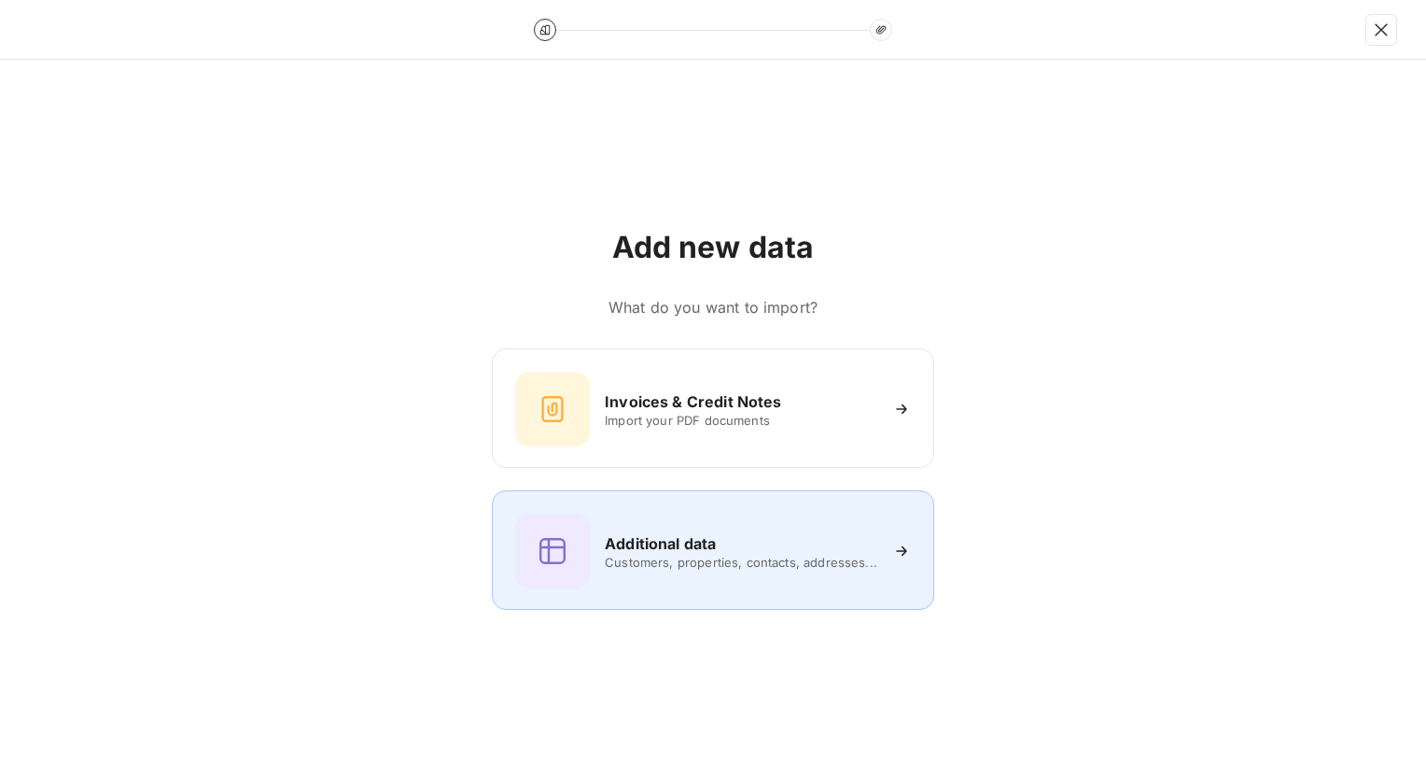
click at [660, 552] on h6 "Additional data" at bounding box center [660, 543] width 111 height 22
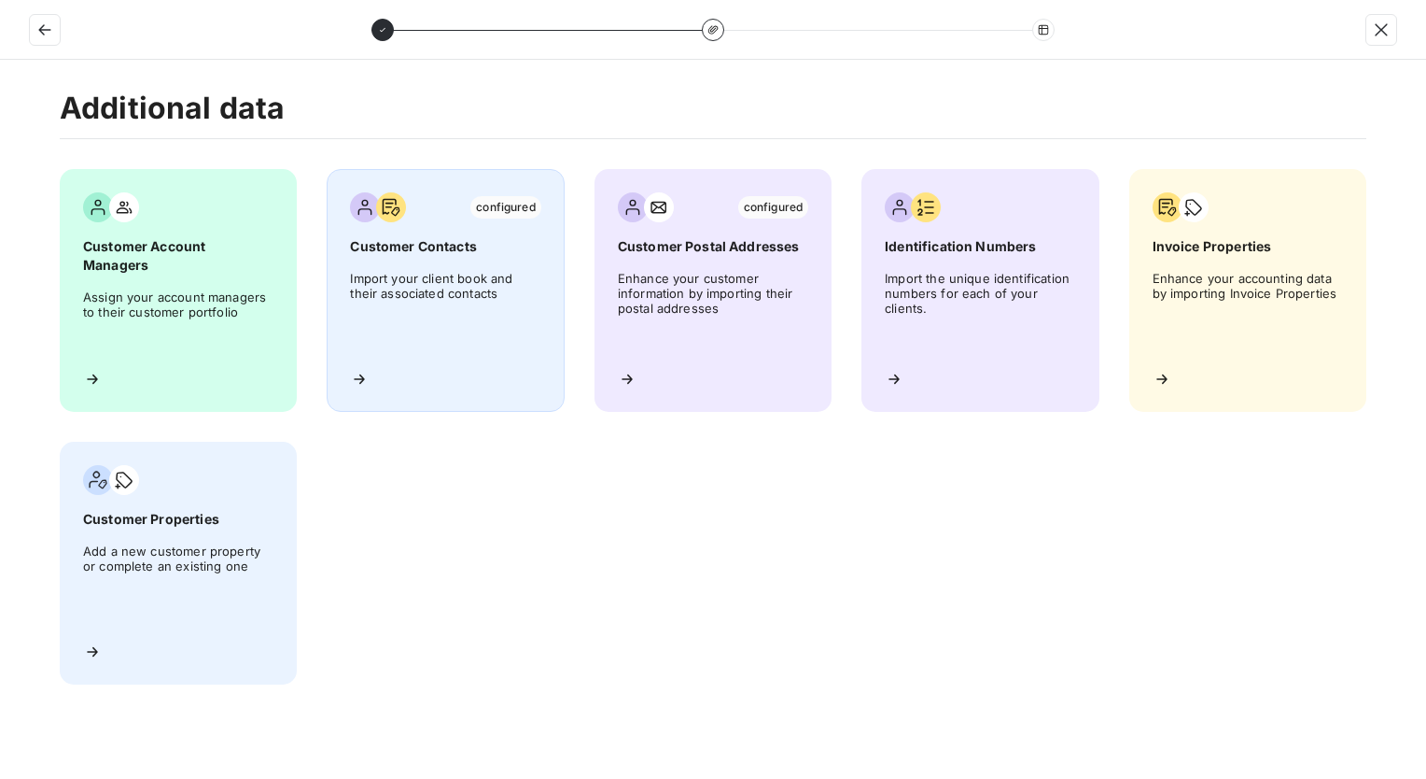
click at [419, 216] on div "configured" at bounding box center [445, 207] width 190 height 30
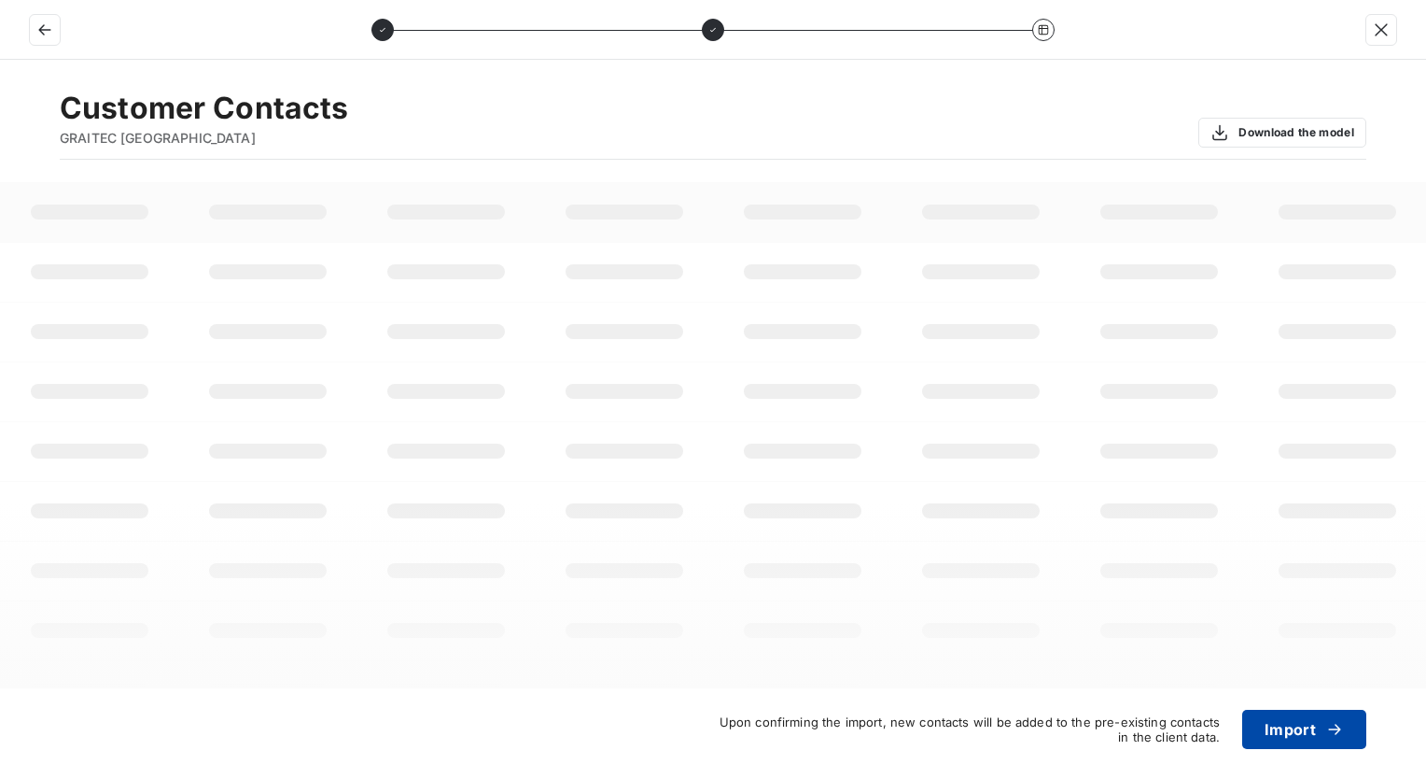
click at [1281, 726] on button "Import" at bounding box center [1304, 728] width 124 height 39
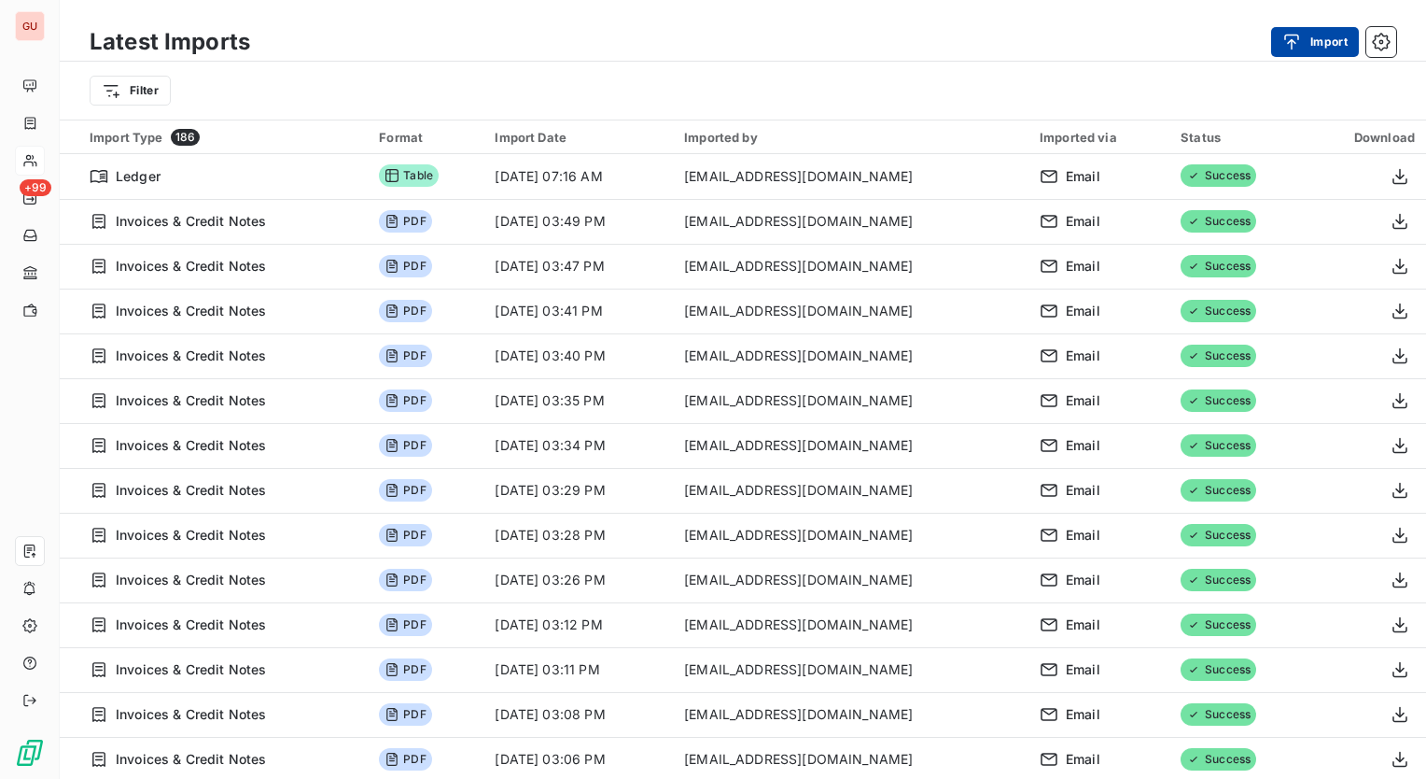
click at [1319, 40] on button "Import" at bounding box center [1315, 42] width 88 height 30
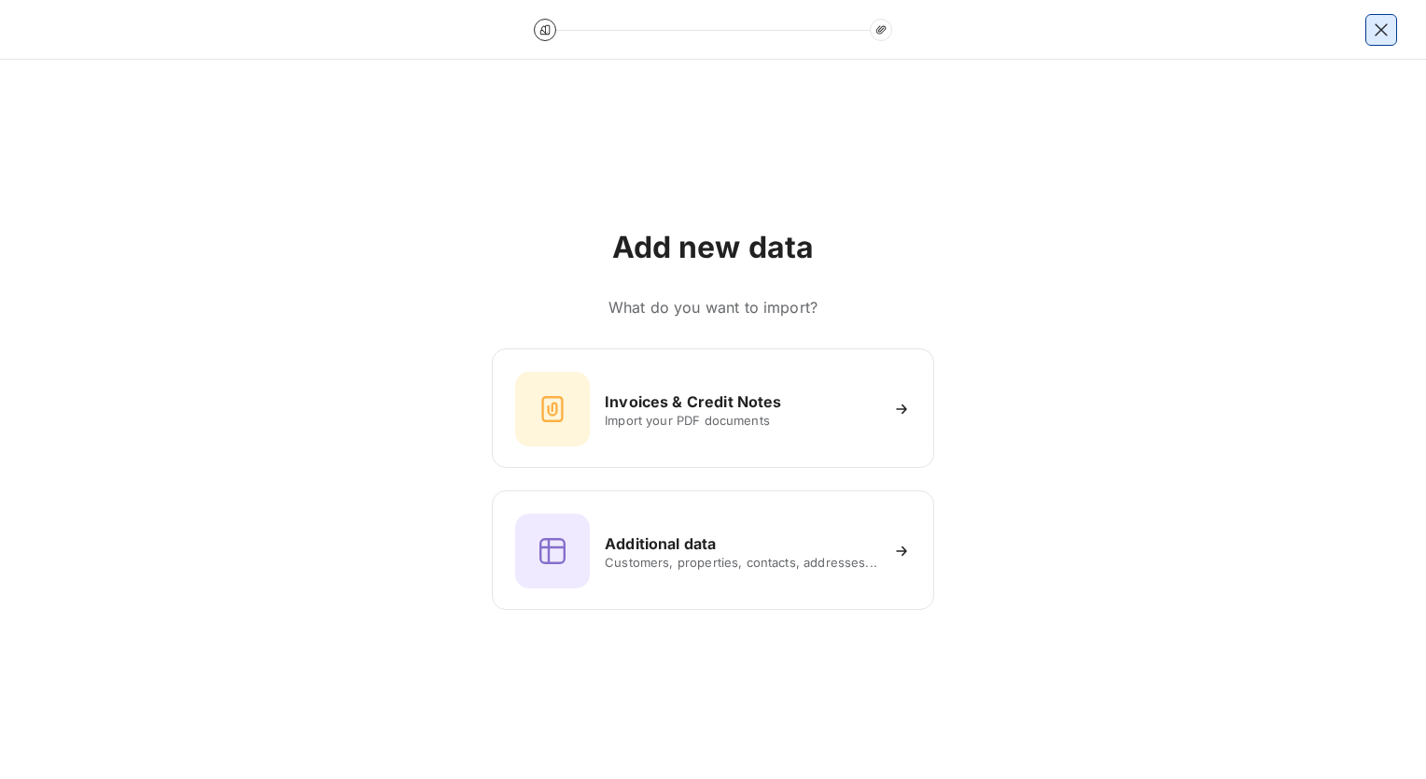
click at [1395, 31] on button "button" at bounding box center [1382, 30] width 30 height 30
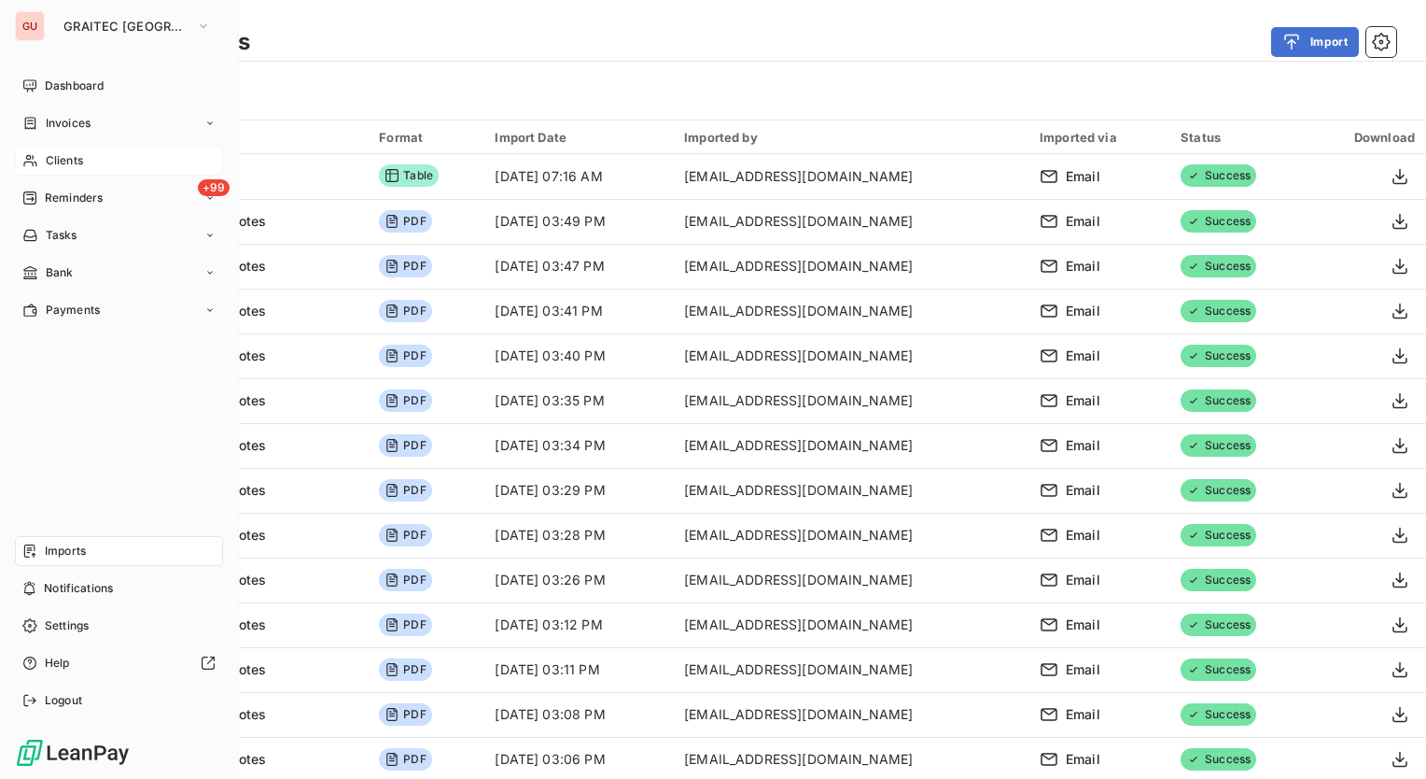
click at [100, 542] on div "Imports" at bounding box center [119, 551] width 208 height 30
click at [86, 121] on span "Invoices" at bounding box center [68, 123] width 45 height 17
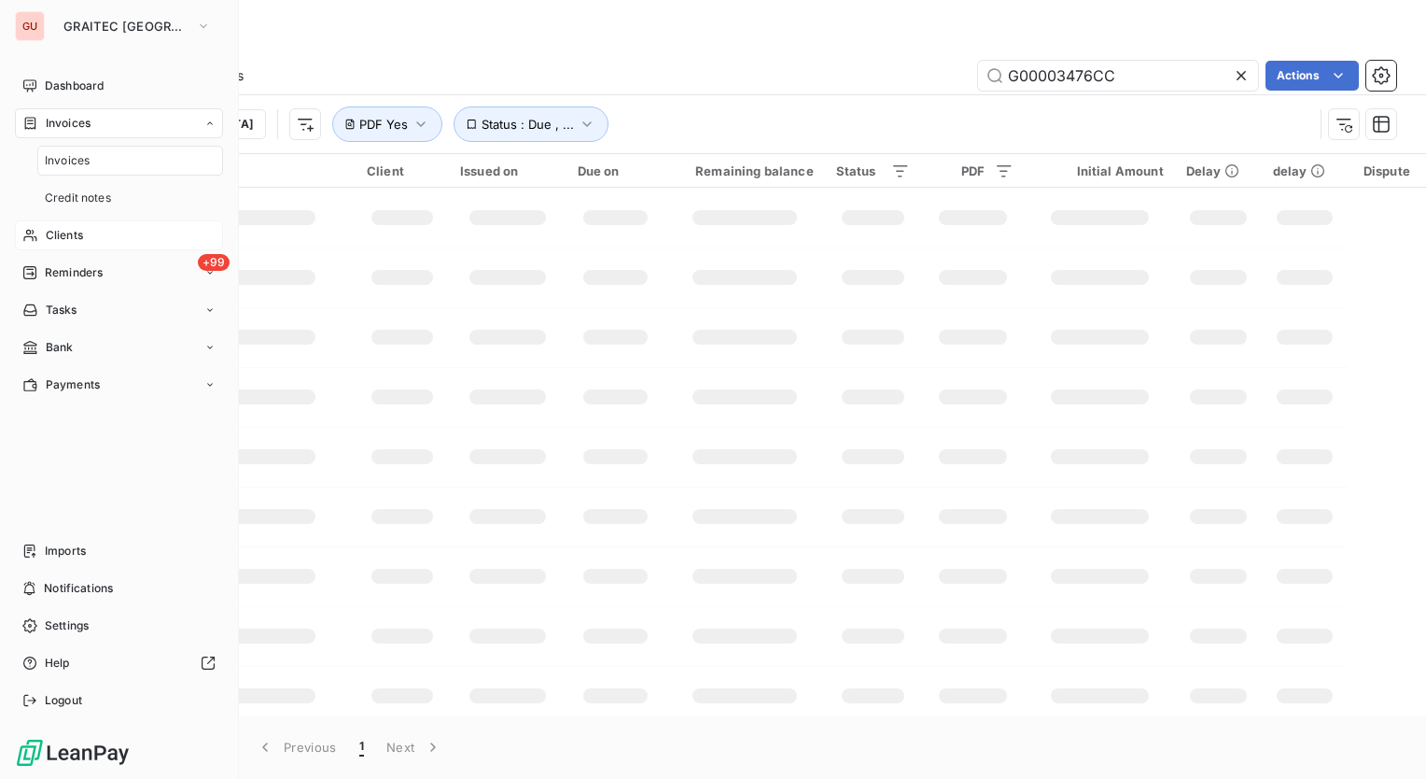
click at [83, 158] on span "Invoices" at bounding box center [67, 160] width 45 height 17
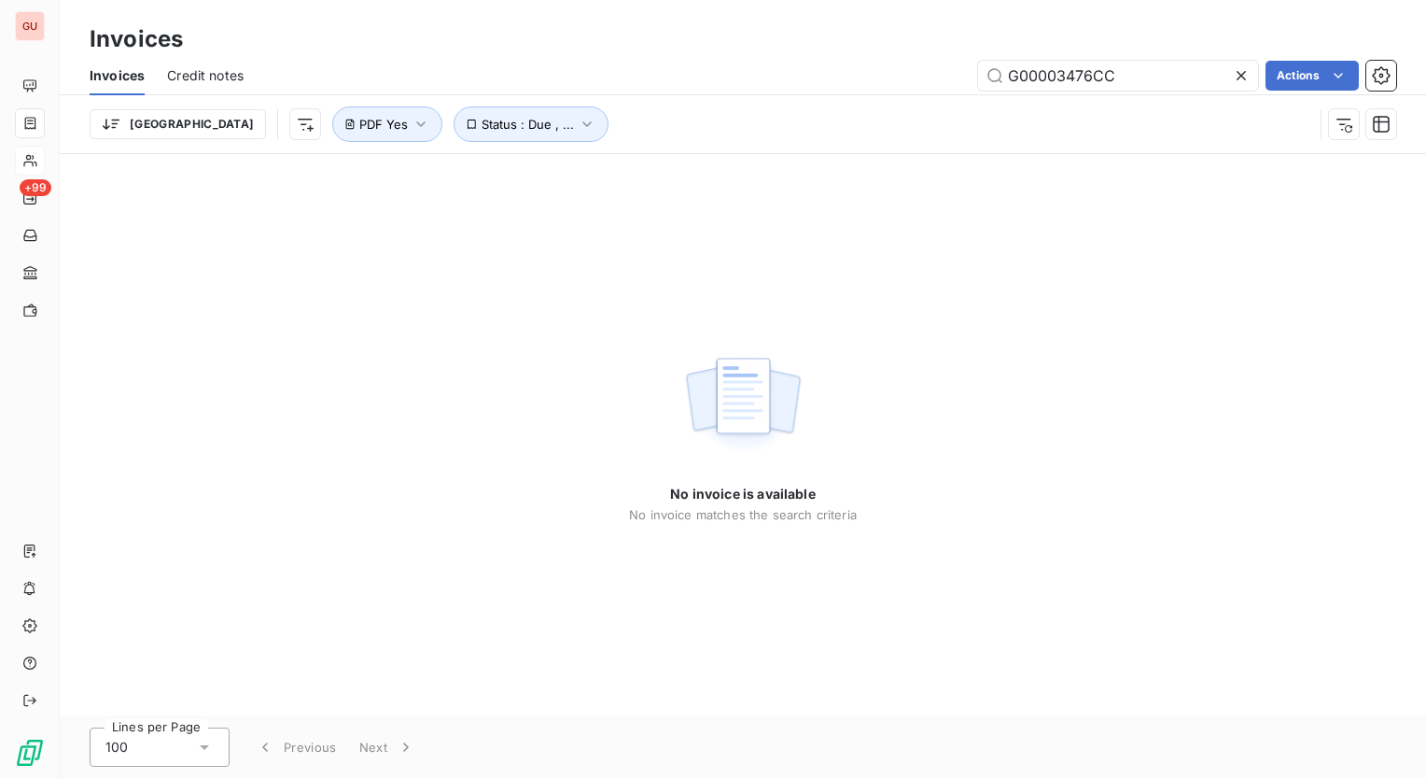
click at [1241, 77] on icon at bounding box center [1241, 75] width 9 height 9
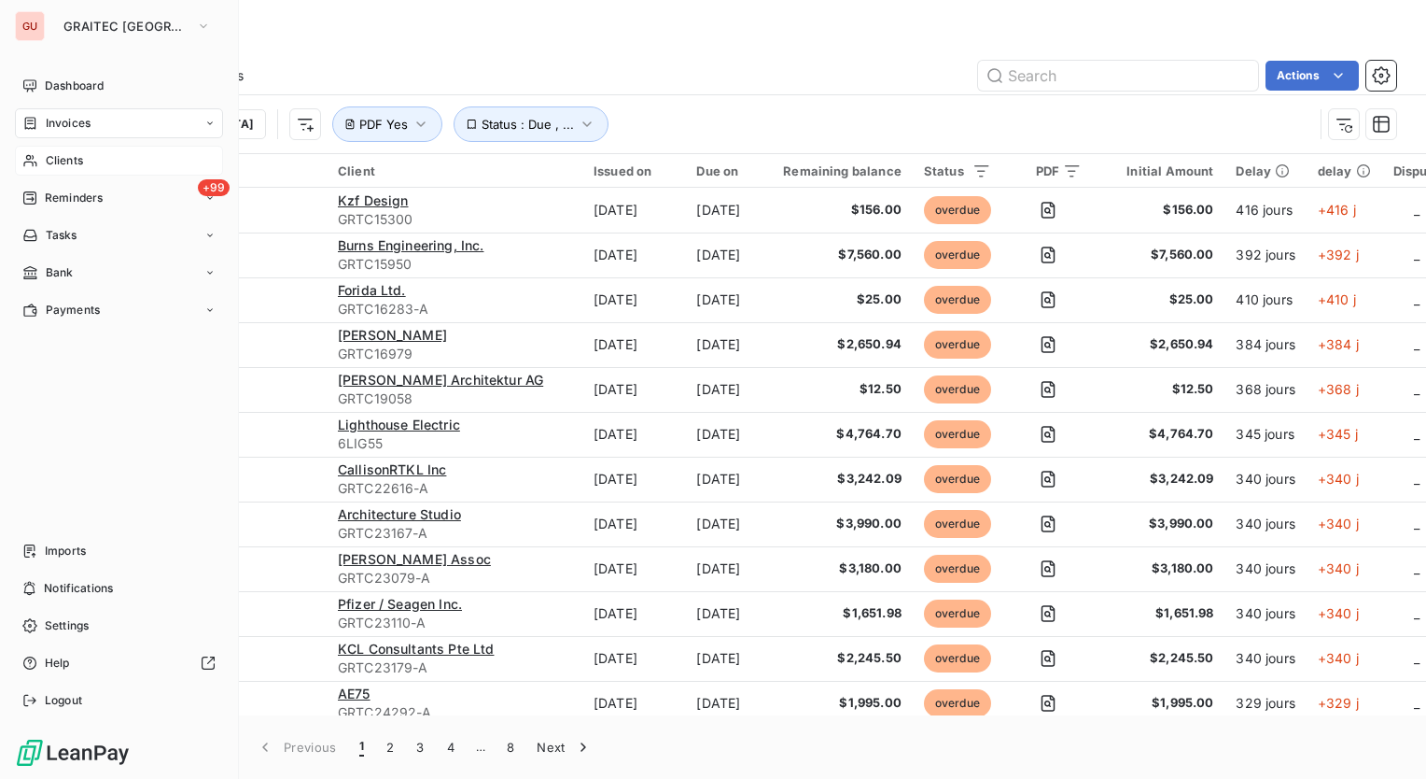
click at [67, 160] on span "Clients" at bounding box center [64, 160] width 37 height 17
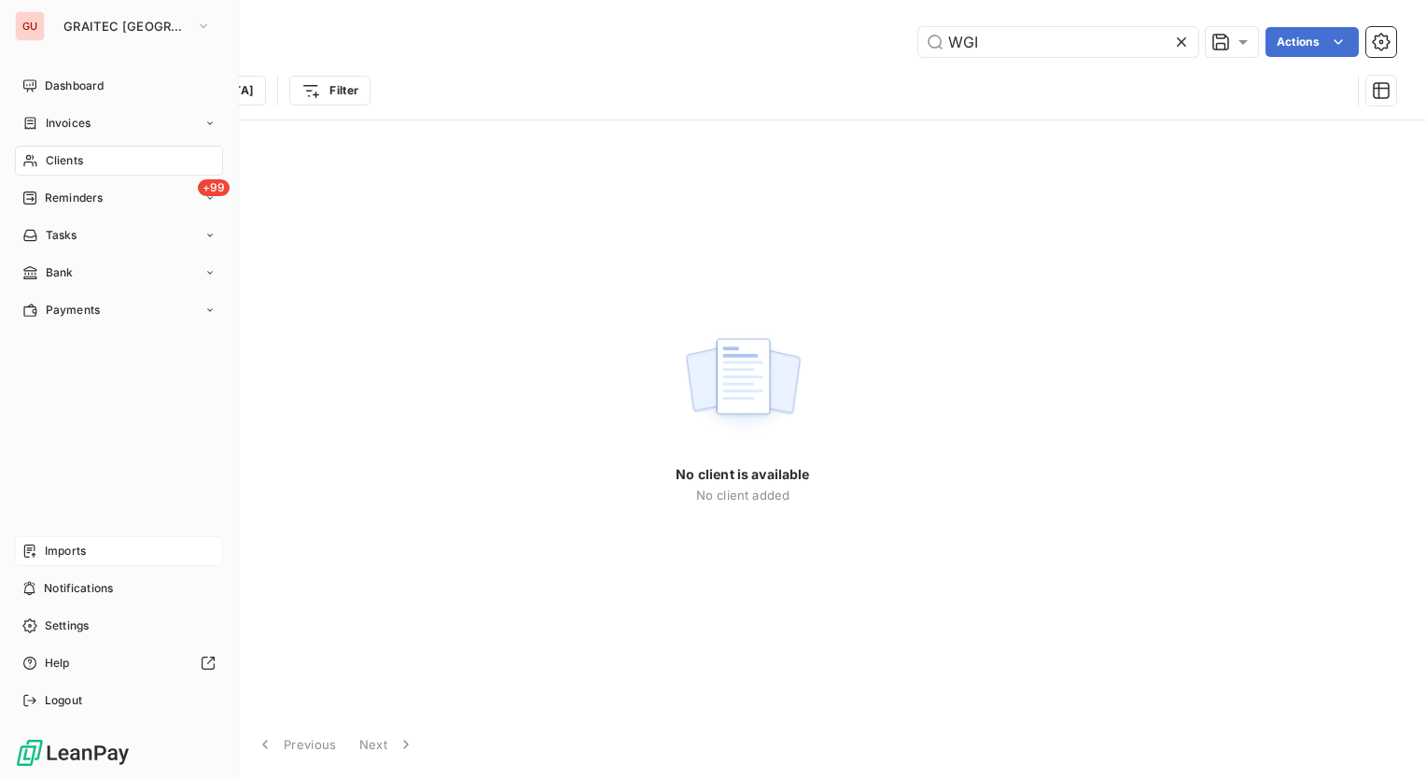
click at [91, 551] on div "Imports" at bounding box center [119, 551] width 208 height 30
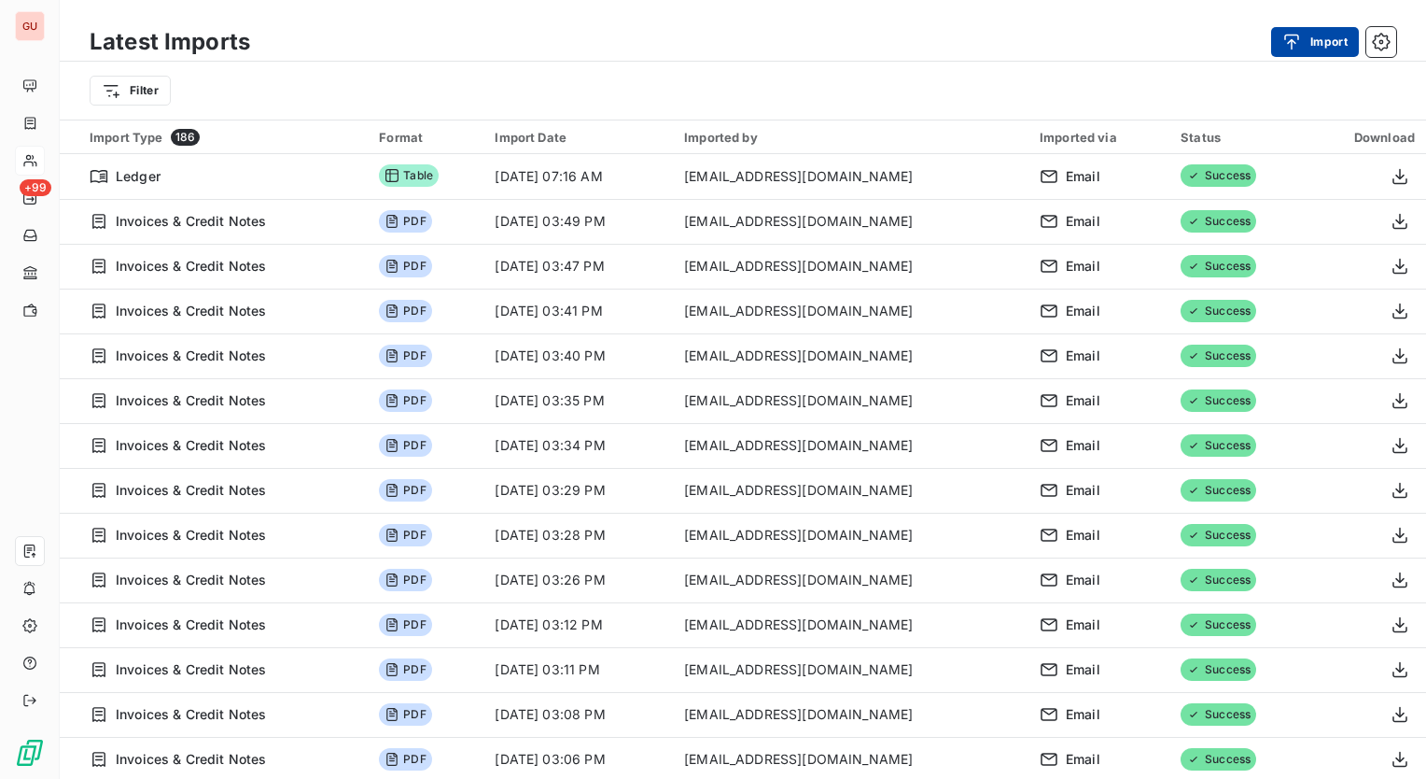
click at [1303, 40] on div "button" at bounding box center [1297, 42] width 28 height 19
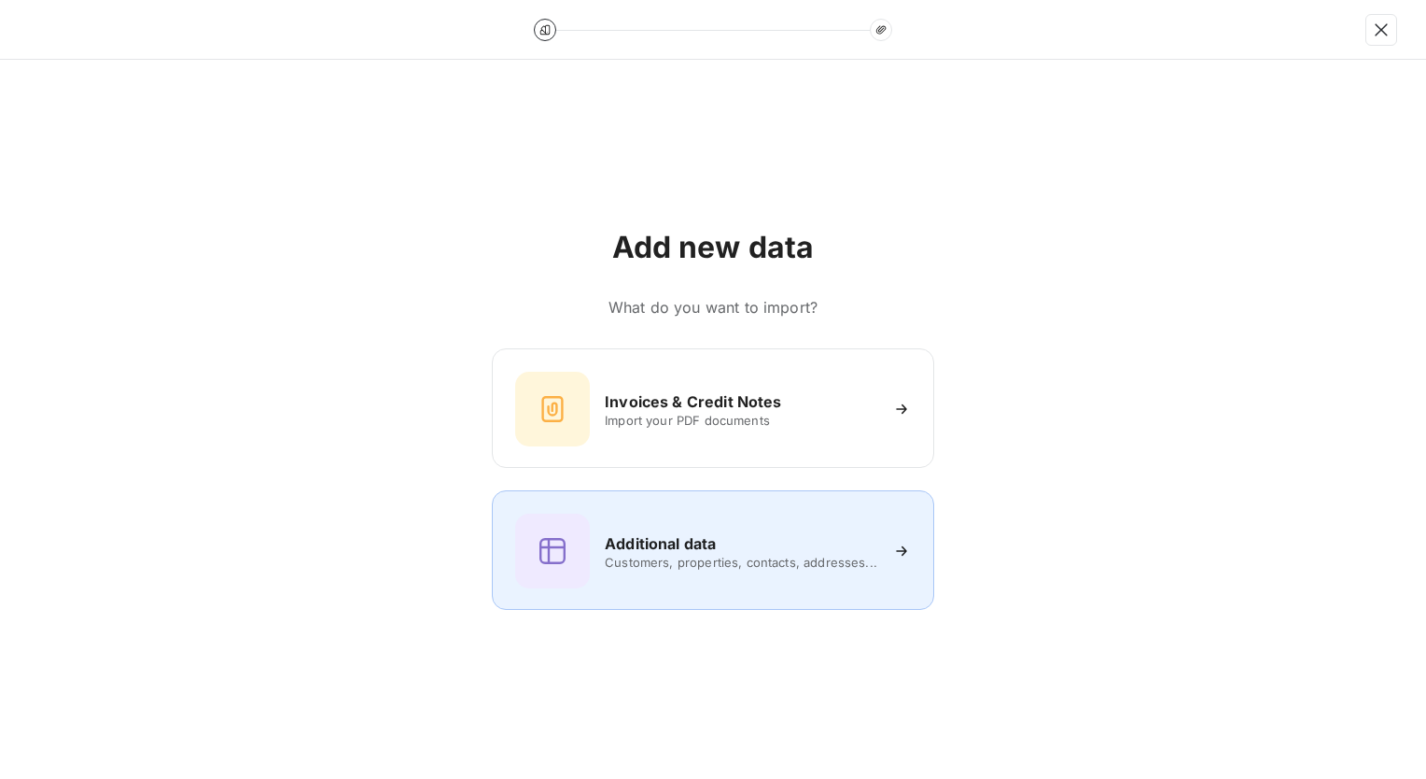
click at [722, 534] on div "Additional data" at bounding box center [741, 543] width 273 height 22
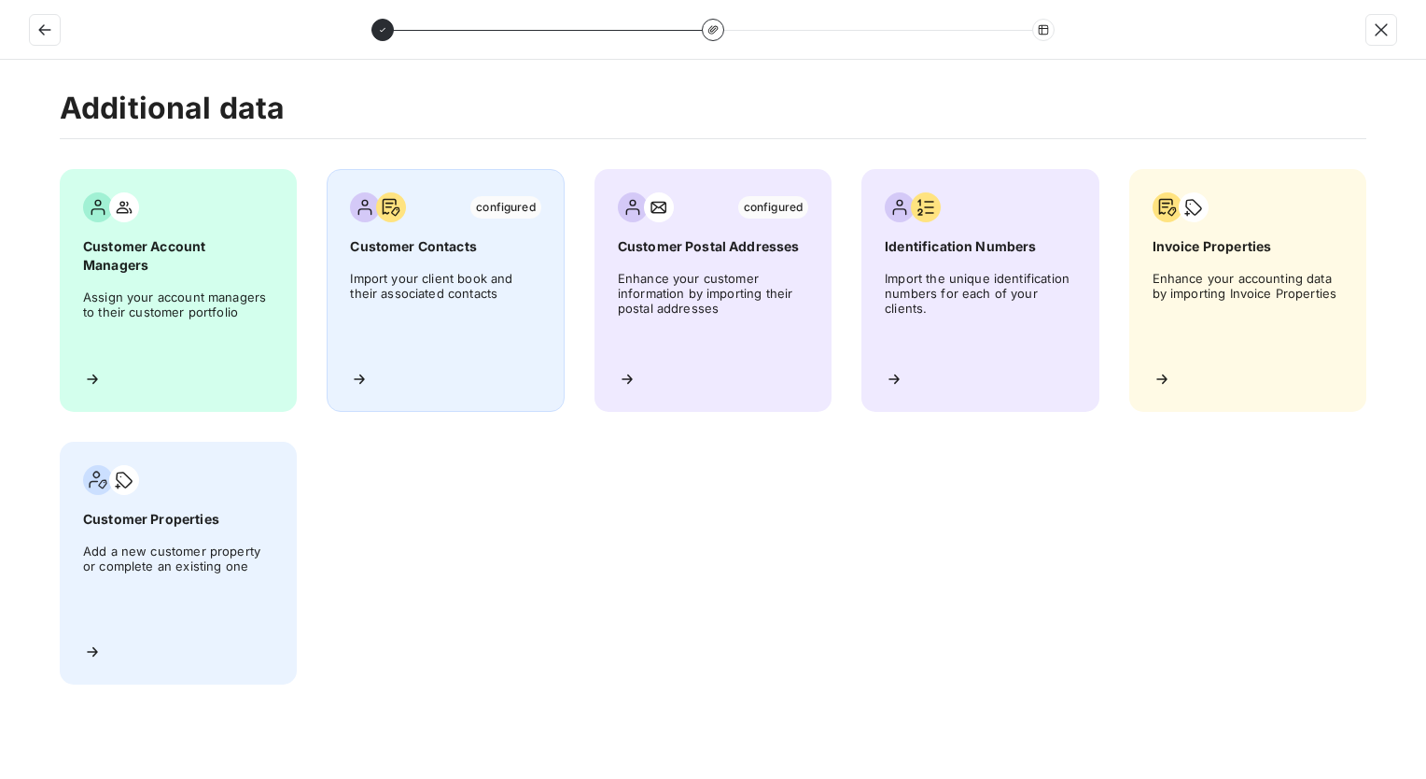
click at [442, 224] on div "configured Customer Contacts Import your client book and their associated conta…" at bounding box center [445, 290] width 237 height 243
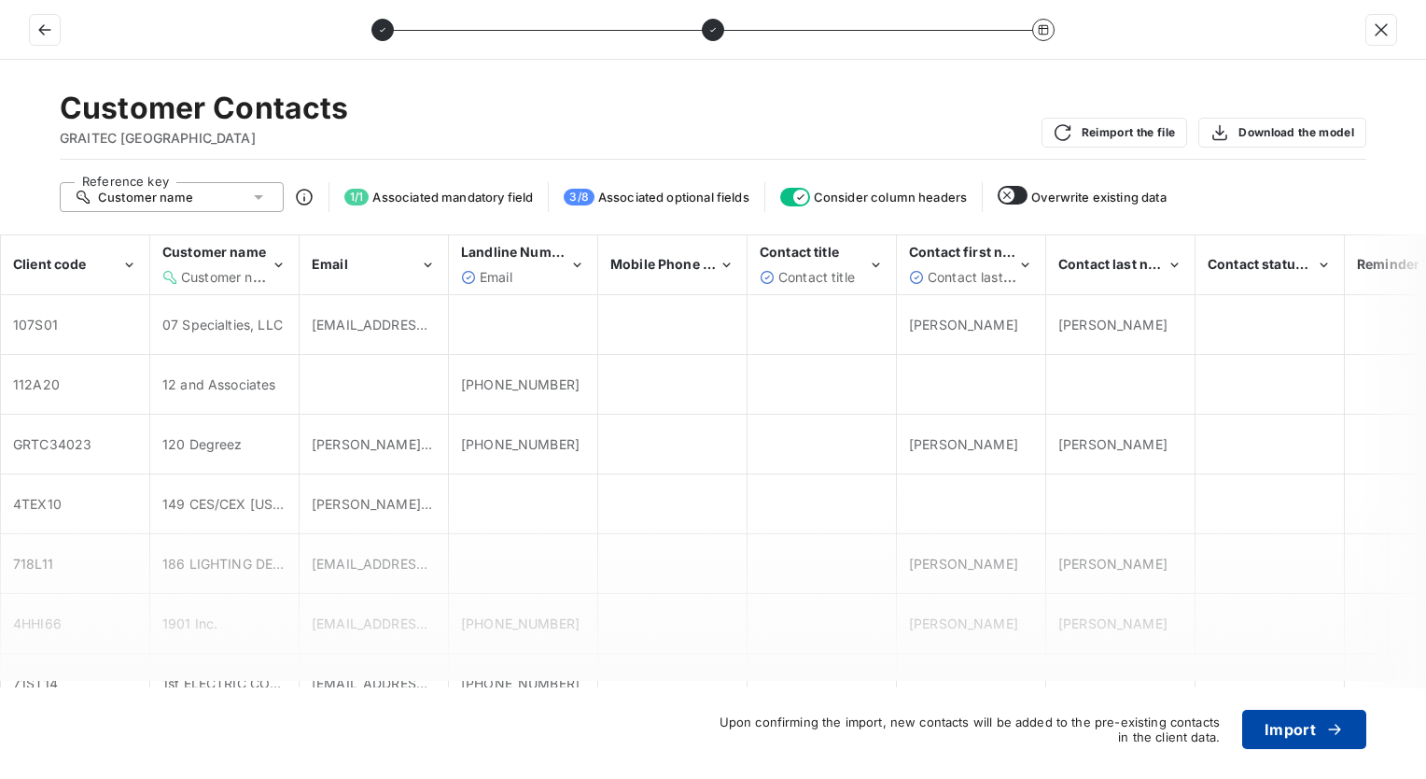
click at [1282, 730] on button "Import" at bounding box center [1304, 728] width 124 height 39
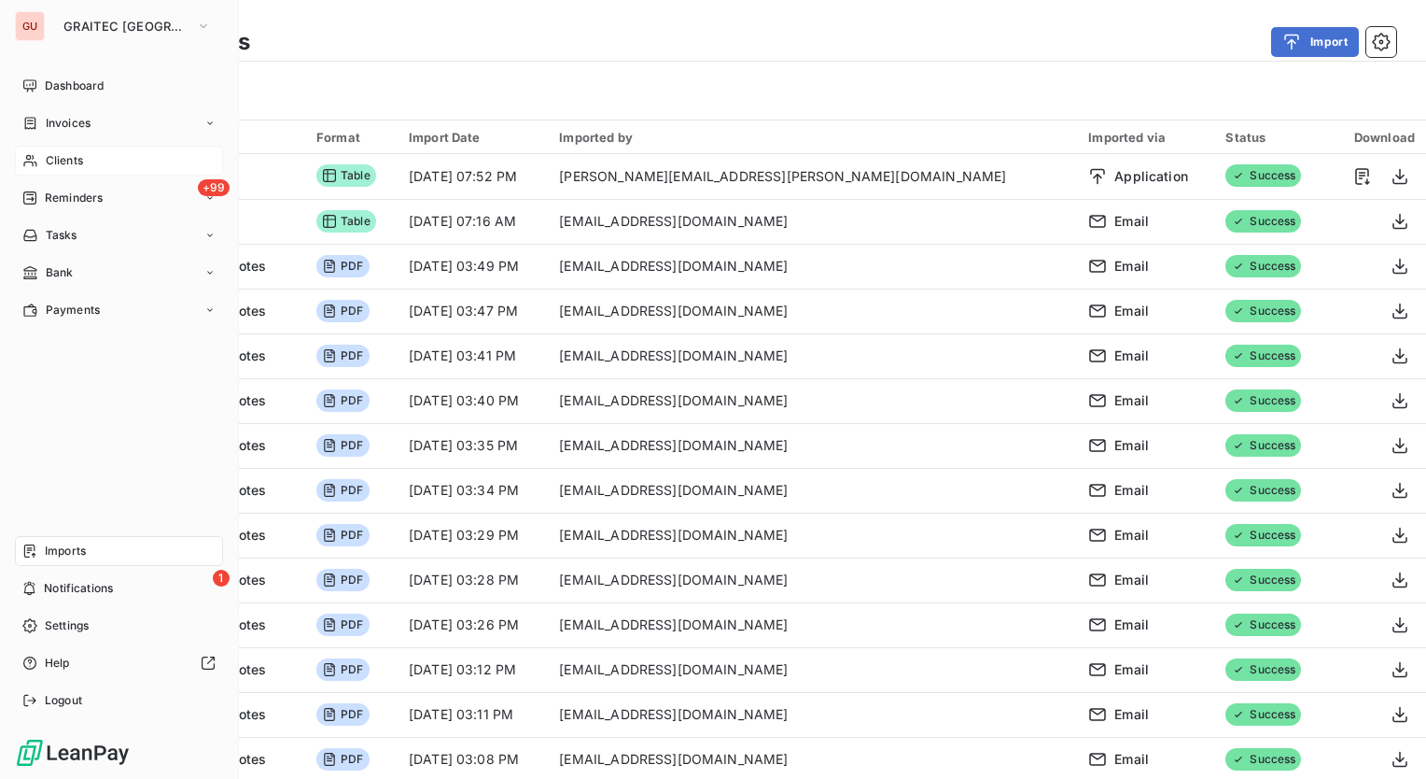
click at [97, 159] on div "Clients" at bounding box center [119, 161] width 208 height 30
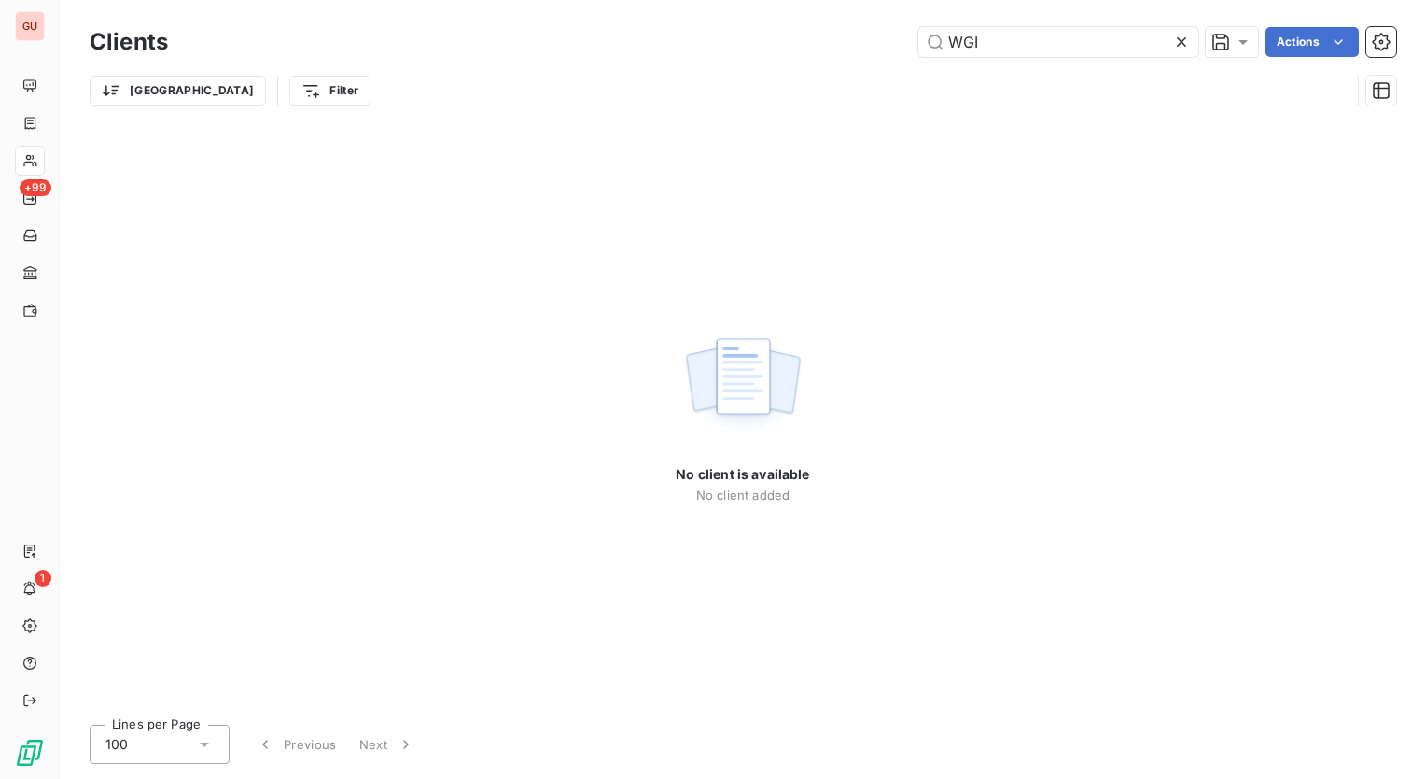
click at [1180, 41] on icon at bounding box center [1181, 41] width 9 height 9
